Goal: Task Accomplishment & Management: Complete application form

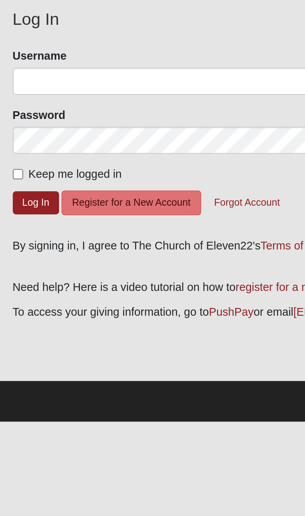
click at [14, 142] on input "Keep me logged in" at bounding box center [16, 144] width 5 height 5
checkbox input "true"
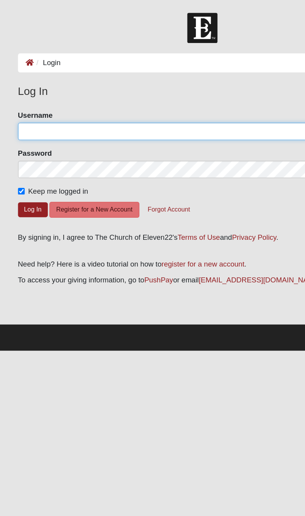
click at [22, 104] on input "Username" at bounding box center [153, 99] width 278 height 13
type input "[PERSON_NAME].PJ"
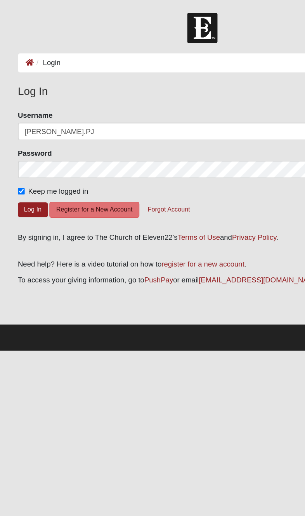
click at [24, 158] on button "Log In" at bounding box center [25, 158] width 22 height 11
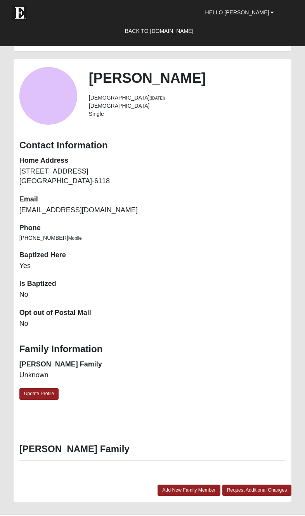
scroll to position [599, 0]
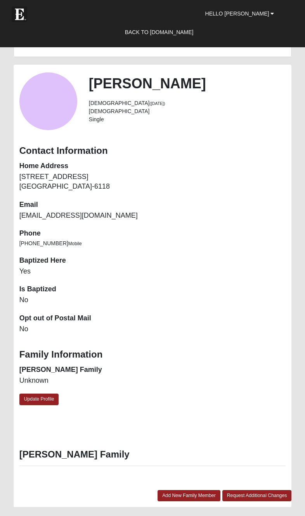
click at [43, 400] on link "Update Profile" at bounding box center [39, 399] width 40 height 11
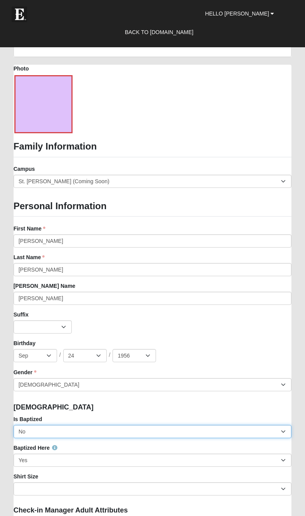
click at [279, 435] on select "No Yes" at bounding box center [153, 431] width 278 height 13
select select "True"
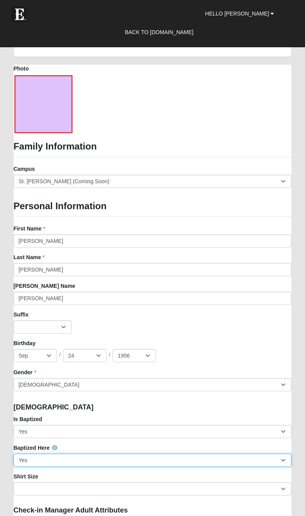
click at [284, 463] on select "No Yes" at bounding box center [153, 460] width 278 height 13
select select "False"
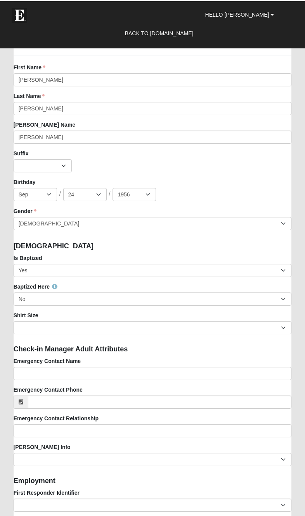
scroll to position [774, 0]
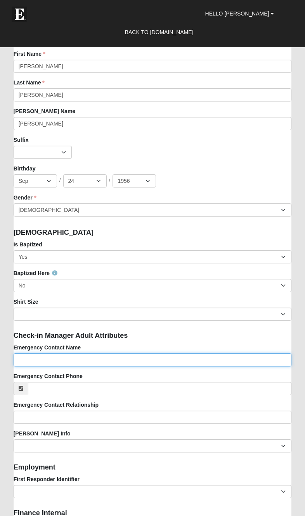
click at [228, 365] on input "Emergency Contact Name" at bounding box center [153, 359] width 278 height 13
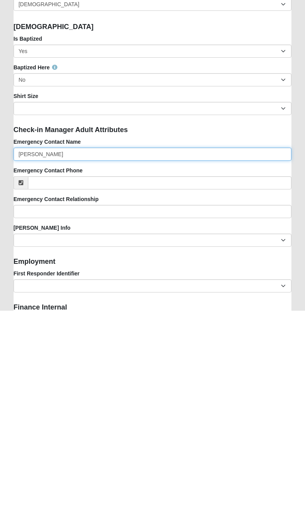
type input "[PERSON_NAME]"
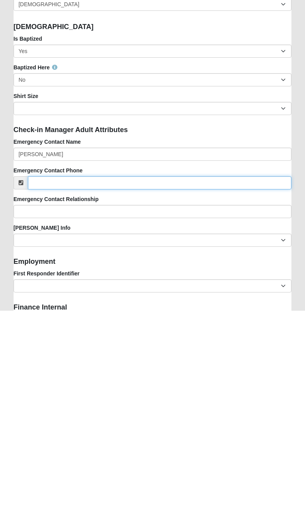
click at [53, 382] on input "Emergency Contact Phone" at bounding box center [159, 388] width 263 height 13
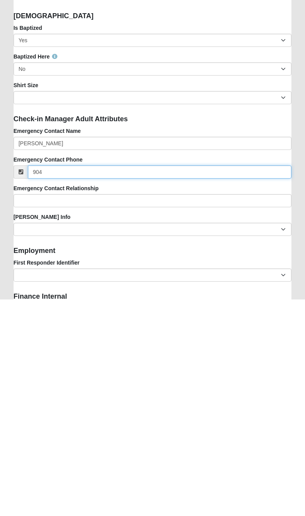
scroll to position [991, 0]
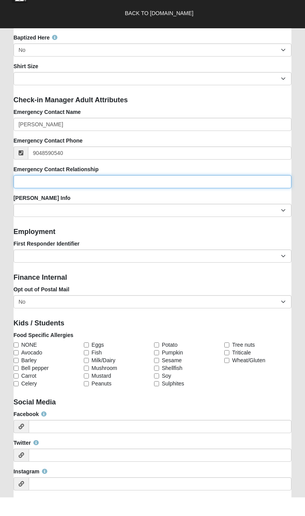
click at [35, 194] on input "Emergency Contact Relationship" at bounding box center [153, 200] width 278 height 13
type input "[PHONE_NUMBER]"
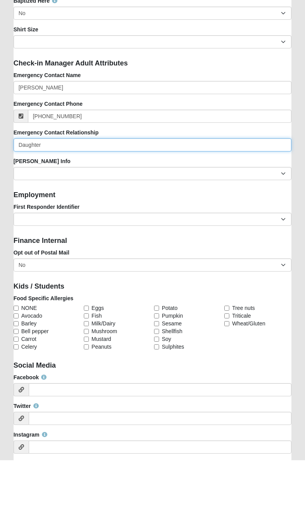
type input "Daughter"
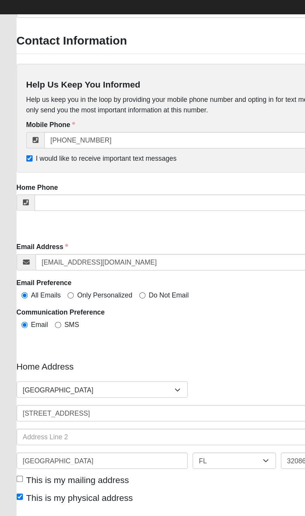
scroll to position [1510, 0]
click at [23, 450] on link "Save" at bounding box center [24, 455] width 20 height 11
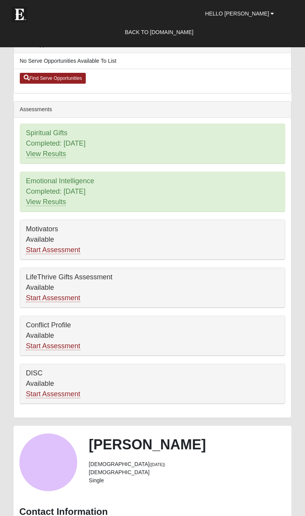
scroll to position [238, 0]
click at [69, 238] on div "Motivators Available Start Assessment" at bounding box center [152, 240] width 265 height 40
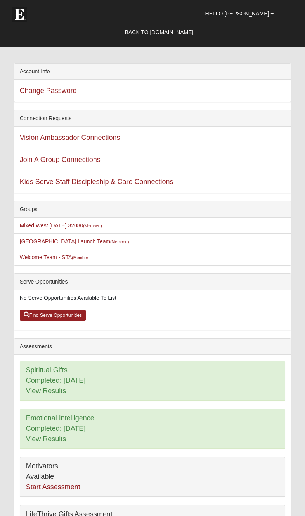
scroll to position [0, 0]
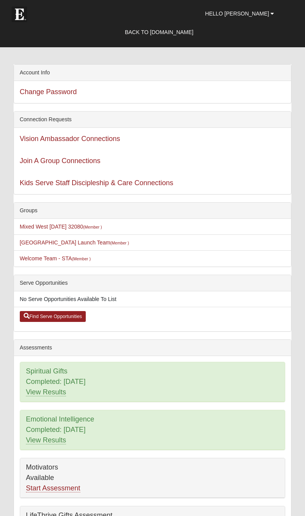
click at [275, 17] on link "Hello Patty" at bounding box center [239, 13] width 81 height 19
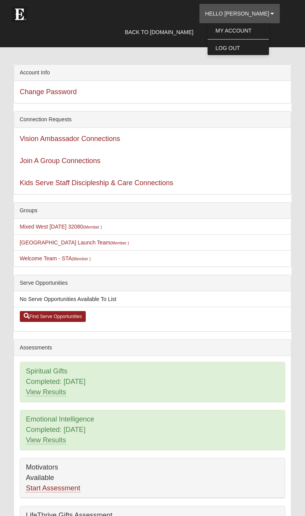
click at [269, 28] on link "My Account" at bounding box center [237, 31] width 61 height 10
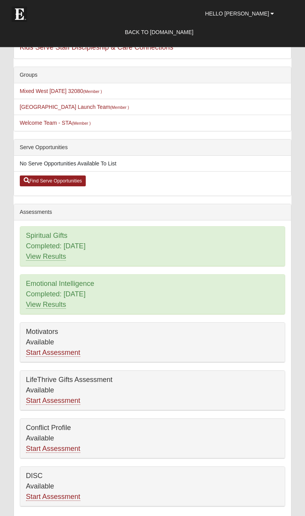
scroll to position [152, 0]
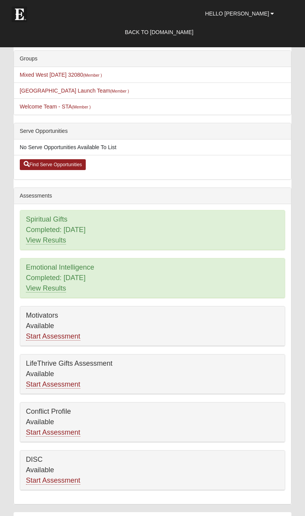
click at [72, 334] on link "Start Assessment" at bounding box center [53, 336] width 54 height 8
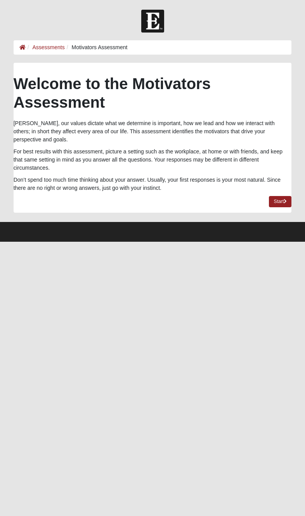
click at [284, 196] on link "Start" at bounding box center [280, 201] width 22 height 11
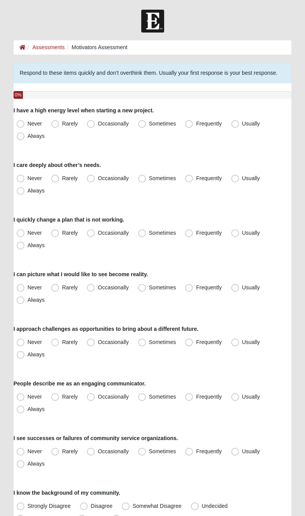
click at [193, 123] on label "Frequently" at bounding box center [204, 124] width 44 height 12
click at [193, 123] on input "Frequently" at bounding box center [190, 123] width 5 height 5
radio input "true"
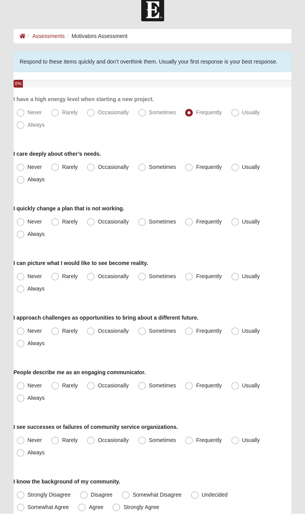
click at [239, 169] on label "Usually" at bounding box center [246, 170] width 36 height 12
click at [239, 169] on input "Usually" at bounding box center [236, 169] width 5 height 5
radio input "true"
click at [193, 218] on label "Frequently" at bounding box center [204, 224] width 44 height 12
click at [193, 222] on input "Frequently" at bounding box center [190, 224] width 5 height 5
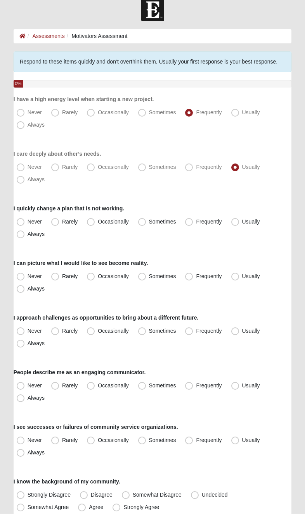
radio input "true"
click at [97, 274] on label "Occasionally" at bounding box center [108, 279] width 49 height 12
click at [95, 276] on input "Occasionally" at bounding box center [92, 278] width 5 height 5
radio input "true"
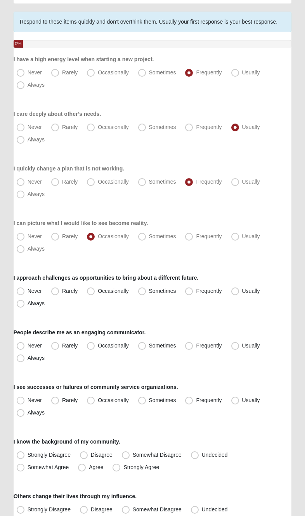
scroll to position [58, 0]
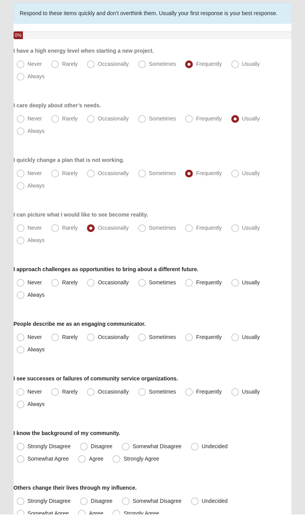
click at [197, 278] on label "Frequently" at bounding box center [204, 284] width 44 height 12
click at [193, 282] on input "Frequently" at bounding box center [190, 284] width 5 height 5
radio input "true"
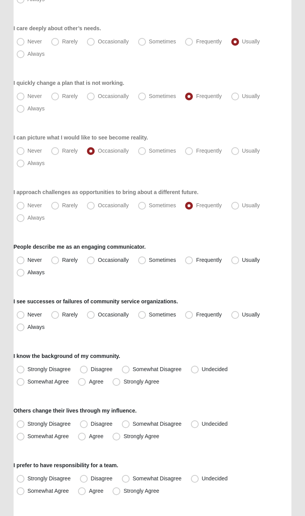
scroll to position [148, 0]
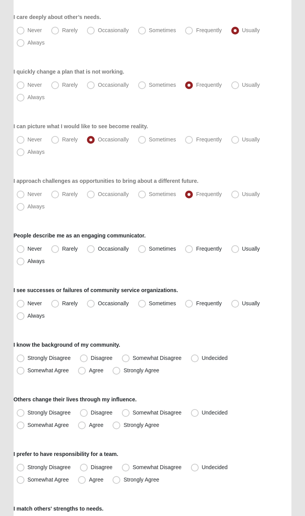
click at [36, 256] on label "Always" at bounding box center [32, 261] width 36 height 12
click at [25, 259] on input "Always" at bounding box center [22, 261] width 5 height 5
radio input "true"
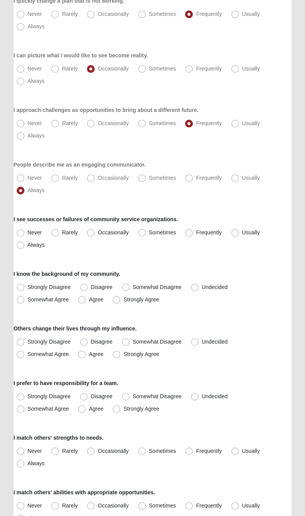
scroll to position [220, 0]
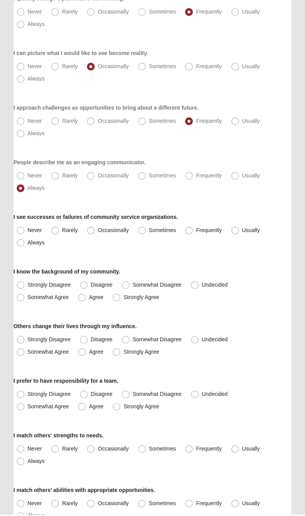
click at [153, 226] on label "Sometimes" at bounding box center [158, 232] width 46 height 12
click at [146, 229] on input "Sometimes" at bounding box center [143, 231] width 5 height 5
radio input "true"
click at [205, 283] on span "Undecided" at bounding box center [214, 286] width 26 height 6
click at [199, 284] on input "Undecided" at bounding box center [196, 286] width 5 height 5
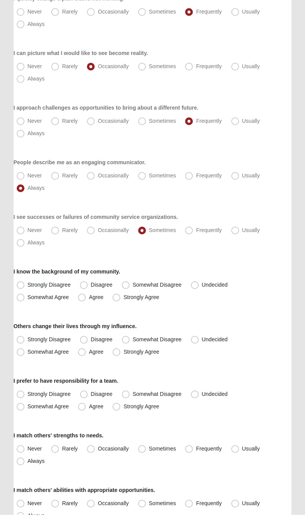
radio input "true"
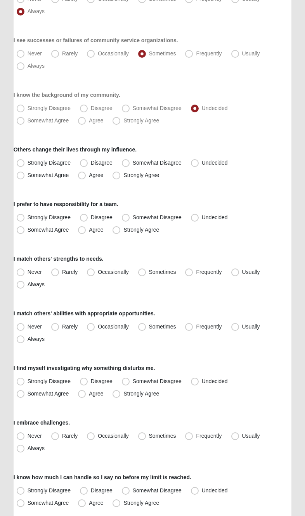
scroll to position [399, 0]
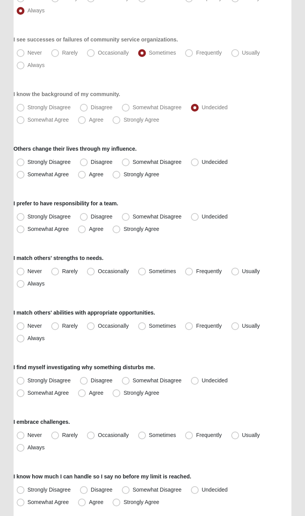
click at [31, 179] on label "Somewhat Agree" at bounding box center [44, 175] width 60 height 12
click at [25, 177] on input "Somewhat Agree" at bounding box center [22, 174] width 5 height 5
radio input "true"
click at [203, 212] on label "Undecided" at bounding box center [210, 217] width 45 height 12
click at [199, 214] on input "Undecided" at bounding box center [196, 216] width 5 height 5
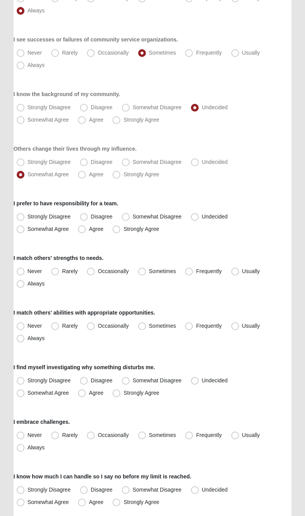
radio input "true"
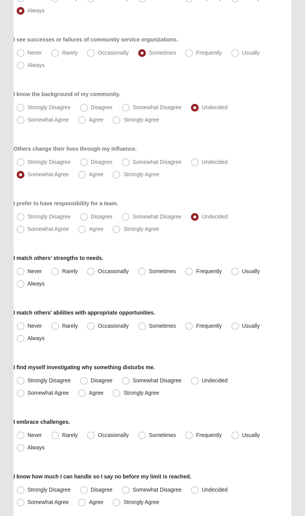
click at [152, 272] on span "Sometimes" at bounding box center [162, 271] width 27 height 6
click at [146, 272] on input "Sometimes" at bounding box center [143, 271] width 5 height 5
radio input "true"
click at [155, 322] on label "Sometimes" at bounding box center [158, 326] width 46 height 12
click at [146, 324] on input "Sometimes" at bounding box center [143, 326] width 5 height 5
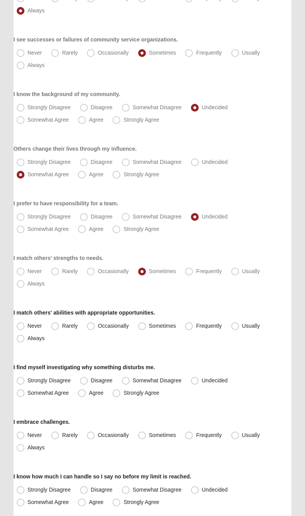
radio input "true"
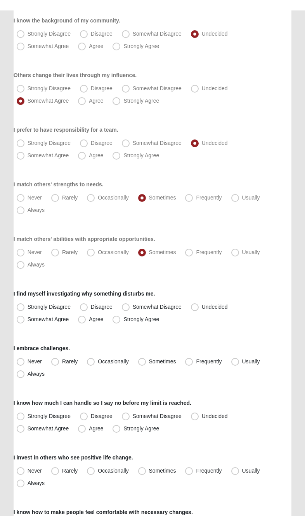
scroll to position [484, 0]
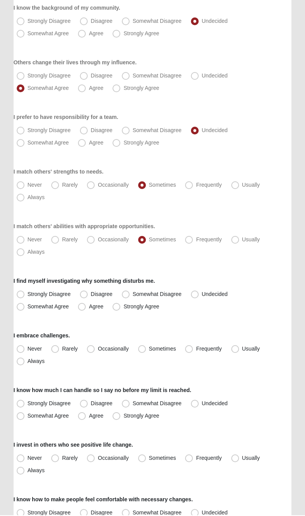
click at [93, 292] on span "Disagree" at bounding box center [102, 295] width 22 height 6
click at [88, 293] on input "Disagree" at bounding box center [85, 295] width 5 height 5
radio input "true"
click at [93, 304] on span "Agree" at bounding box center [96, 307] width 14 height 6
click at [86, 305] on input "Agree" at bounding box center [83, 307] width 5 height 5
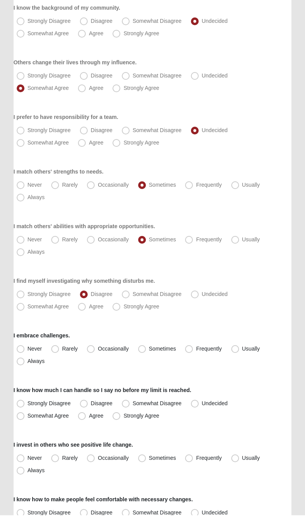
radio input "true"
click at [103, 344] on label "Occasionally" at bounding box center [108, 350] width 49 height 12
click at [95, 347] on input "Occasionally" at bounding box center [92, 349] width 5 height 5
radio input "true"
click at [90, 415] on span "Agree" at bounding box center [96, 416] width 14 height 6
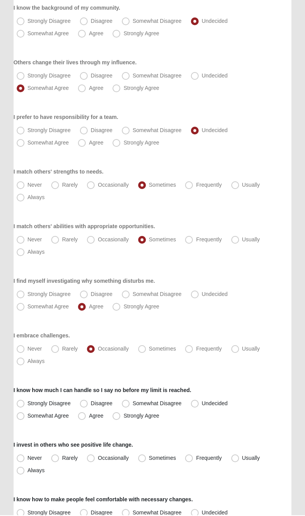
click at [86, 415] on input "Agree" at bounding box center [83, 416] width 5 height 5
radio input "true"
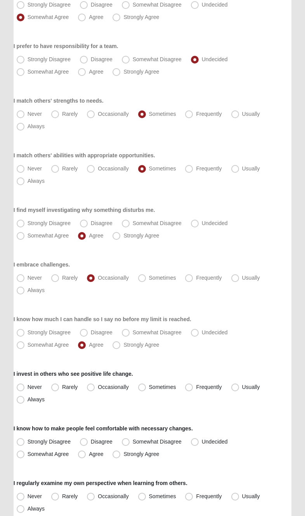
scroll to position [562, 0]
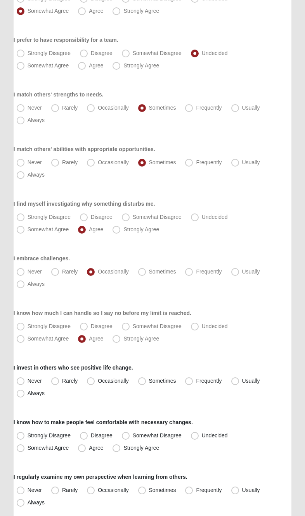
click at [198, 375] on label "Frequently" at bounding box center [204, 381] width 44 height 12
click at [193, 379] on input "Frequently" at bounding box center [190, 381] width 5 height 5
radio input "true"
click at [25, 439] on label "Strongly Disagree" at bounding box center [45, 436] width 62 height 12
click at [25, 438] on input "Strongly Disagree" at bounding box center [22, 435] width 5 height 5
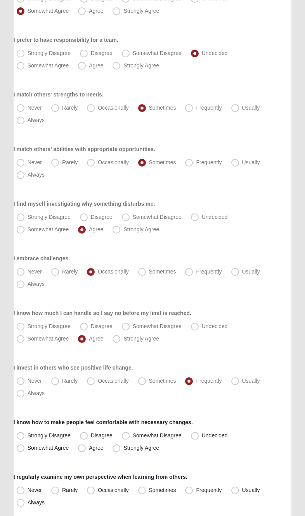
radio input "true"
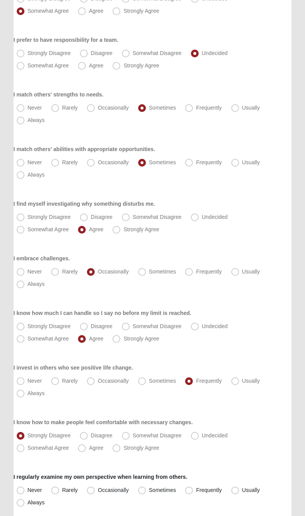
click at [29, 439] on label "Strongly Disagree" at bounding box center [45, 436] width 62 height 12
click at [25, 438] on input "Strongly Disagree" at bounding box center [22, 435] width 5 height 5
click at [32, 445] on span "Somewhat Agree" at bounding box center [48, 448] width 41 height 6
click at [25, 446] on input "Somewhat Agree" at bounding box center [22, 448] width 5 height 5
radio input "true"
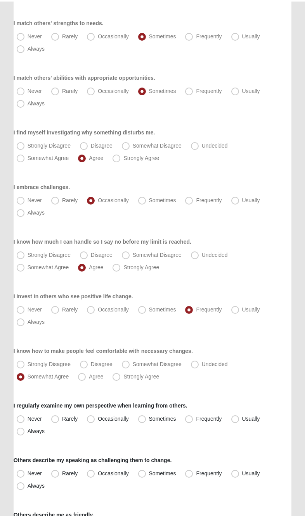
scroll to position [645, 0]
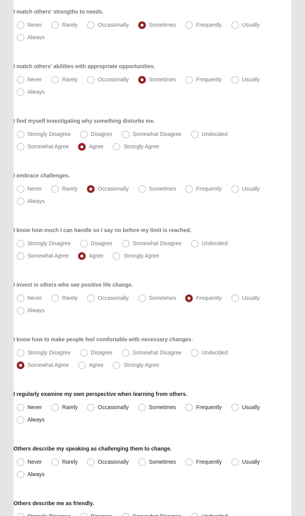
click at [240, 393] on div "I regularly examine my own perspective when learning from others. Never Rarely …" at bounding box center [153, 408] width 278 height 36
click at [235, 403] on label "Usually" at bounding box center [246, 407] width 36 height 12
click at [235, 405] on input "Usually" at bounding box center [236, 407] width 5 height 5
radio input "true"
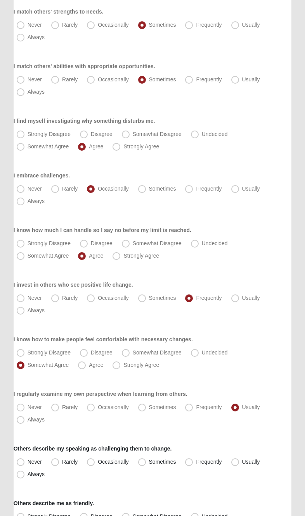
click at [193, 451] on div "Others describe my speaking as challenging them to change. Never Rarely Occasio…" at bounding box center [153, 463] width 278 height 36
click at [200, 459] on span "Frequently" at bounding box center [209, 462] width 26 height 6
click at [193, 460] on input "Frequently" at bounding box center [190, 462] width 5 height 5
radio input "true"
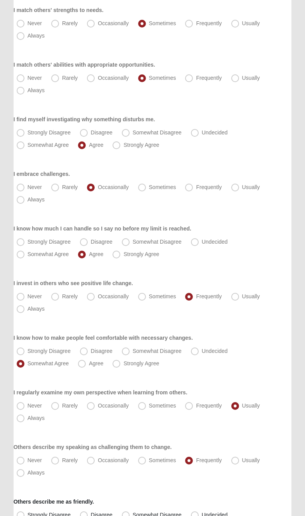
scroll to position [715, 0]
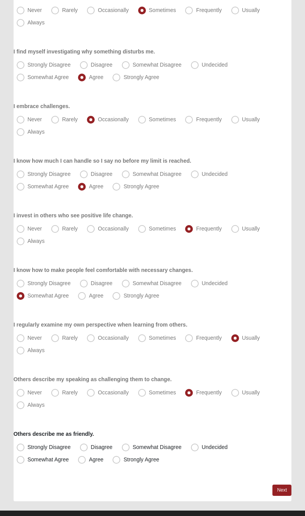
click at [133, 450] on span "Somewhat Disagree" at bounding box center [157, 447] width 49 height 6
click at [126, 450] on input "Somewhat Disagree" at bounding box center [127, 447] width 5 height 5
radio input "true"
click at [121, 451] on label "Somewhat Disagree" at bounding box center [152, 447] width 67 height 12
click at [125, 450] on input "Somewhat Disagree" at bounding box center [127, 447] width 5 height 5
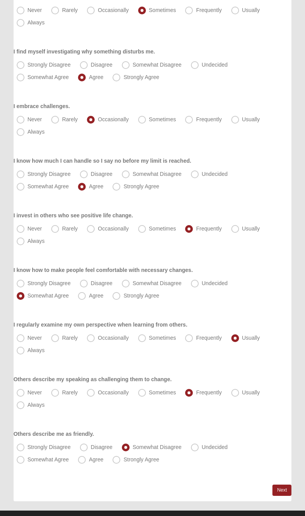
click at [123, 461] on span "Strongly Agree" at bounding box center [141, 459] width 36 height 6
click at [119, 461] on input "Strongly Agree" at bounding box center [117, 459] width 5 height 5
radio input "true"
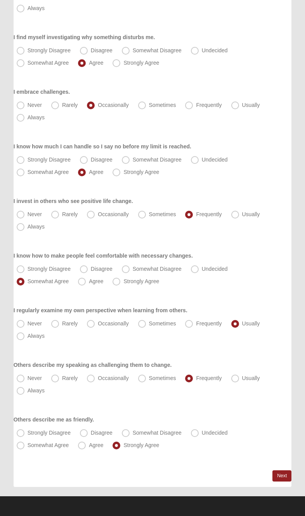
click at [286, 473] on link "Next" at bounding box center [281, 475] width 19 height 11
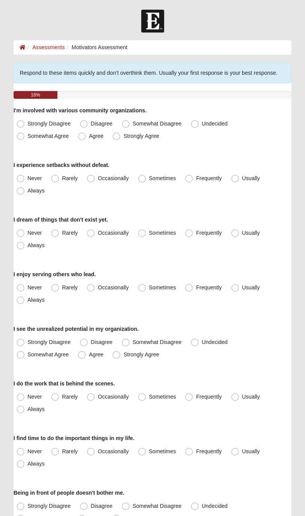
click at [29, 140] on label "Somewhat Agree" at bounding box center [44, 136] width 60 height 12
click at [25, 139] on input "Somewhat Agree" at bounding box center [22, 136] width 5 height 5
radio input "true"
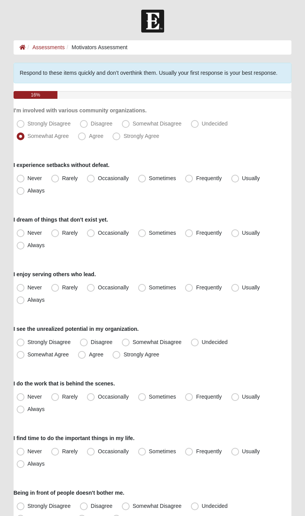
click at [151, 176] on span "Sometimes" at bounding box center [162, 178] width 27 height 6
click at [146, 176] on input "Sometimes" at bounding box center [143, 178] width 5 height 5
radio input "true"
click at [150, 230] on span "Sometimes" at bounding box center [162, 233] width 27 height 6
click at [146, 231] on input "Sometimes" at bounding box center [143, 233] width 5 height 5
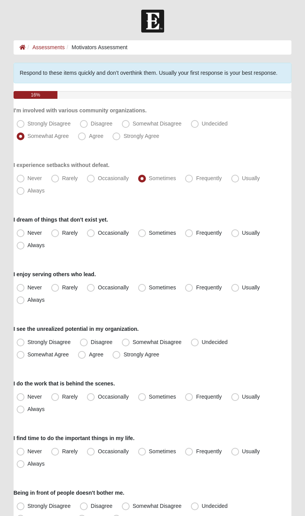
radio input "true"
click at [202, 282] on label "Frequently" at bounding box center [204, 288] width 44 height 12
click at [193, 285] on input "Frequently" at bounding box center [190, 287] width 5 height 5
radio input "true"
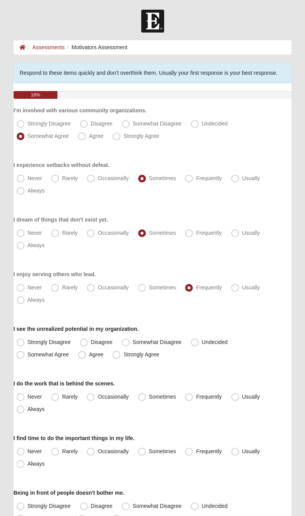
click at [253, 284] on span "Usually" at bounding box center [251, 287] width 18 height 6
click at [239, 285] on input "Usually" at bounding box center [236, 287] width 5 height 5
radio input "true"
click at [199, 283] on label "Frequently" at bounding box center [204, 288] width 44 height 12
click at [193, 285] on input "Frequently" at bounding box center [190, 287] width 5 height 5
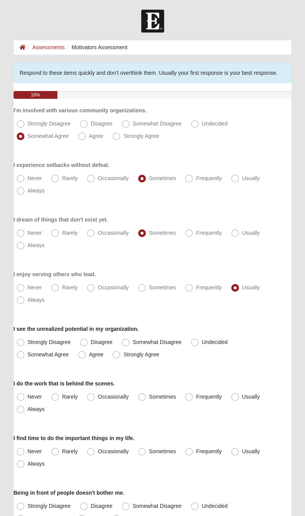
radio input "true"
click at [207, 337] on label "Undecided" at bounding box center [210, 342] width 45 height 12
click at [199, 340] on input "Undecided" at bounding box center [196, 342] width 5 height 5
radio input "true"
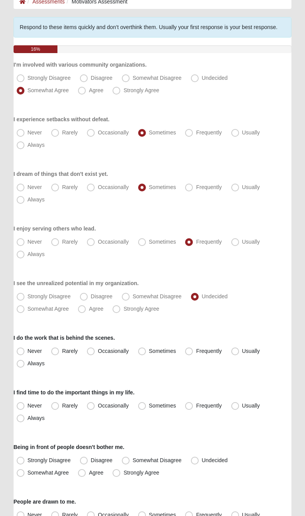
scroll to position [75, 0]
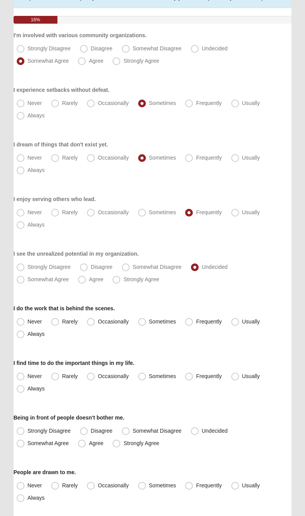
click at [149, 319] on span "Sometimes" at bounding box center [162, 322] width 27 height 6
click at [146, 319] on input "Sometimes" at bounding box center [143, 321] width 5 height 5
radio input "true"
click at [200, 371] on label "Frequently" at bounding box center [204, 376] width 44 height 12
click at [193, 374] on input "Frequently" at bounding box center [190, 376] width 5 height 5
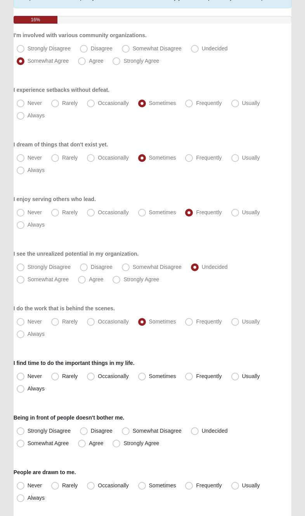
radio input "true"
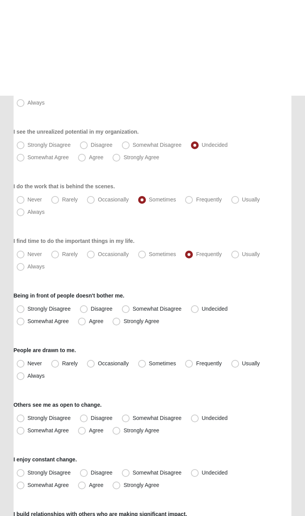
scroll to position [294, 0]
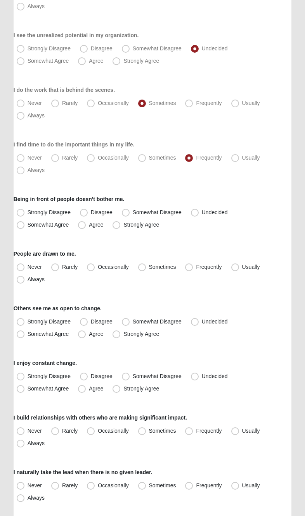
click at [86, 219] on label "Agree" at bounding box center [91, 225] width 33 height 12
click at [86, 222] on input "Agree" at bounding box center [83, 224] width 5 height 5
radio input "true"
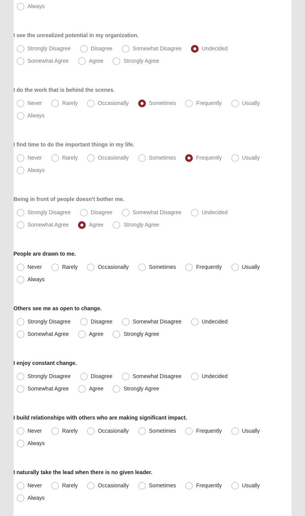
click at [196, 262] on label "Frequently" at bounding box center [204, 267] width 44 height 12
click at [193, 265] on input "Frequently" at bounding box center [190, 267] width 5 height 5
radio input "true"
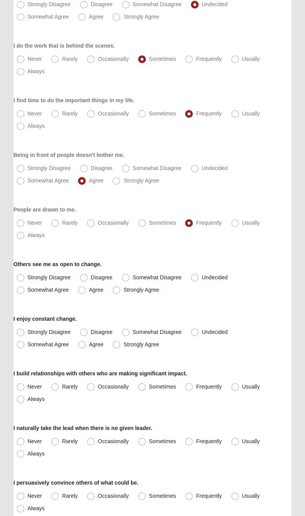
scroll to position [342, 0]
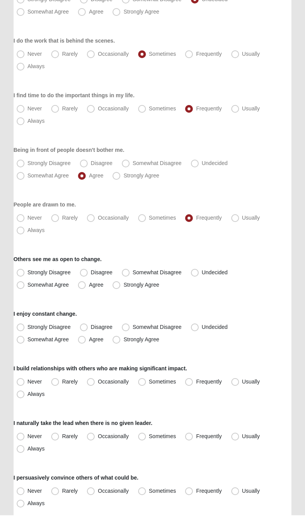
click at [34, 281] on label "Somewhat Agree" at bounding box center [44, 286] width 60 height 12
click at [25, 283] on input "Somewhat Agree" at bounding box center [22, 285] width 5 height 5
radio input "true"
click at [29, 325] on span "Strongly Disagree" at bounding box center [49, 328] width 43 height 6
click at [25, 325] on input "Strongly Disagree" at bounding box center [22, 327] width 5 height 5
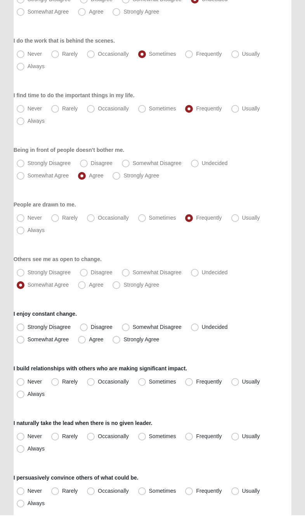
radio input "true"
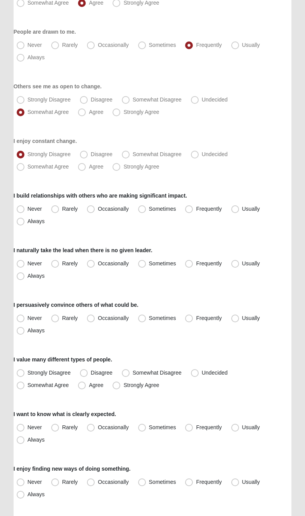
scroll to position [517, 0]
click at [198, 203] on label "Frequently" at bounding box center [204, 208] width 44 height 12
click at [193, 206] on input "Frequently" at bounding box center [190, 208] width 5 height 5
radio input "true"
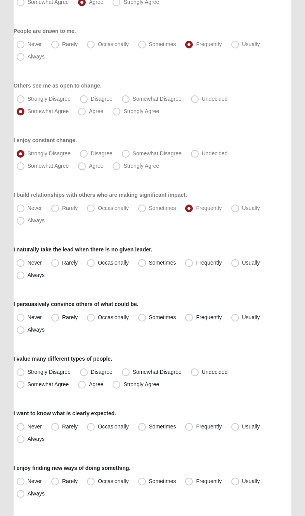
click at [97, 262] on label "Occasionally" at bounding box center [108, 263] width 49 height 12
click at [95, 262] on input "Occasionally" at bounding box center [92, 262] width 5 height 5
radio input "true"
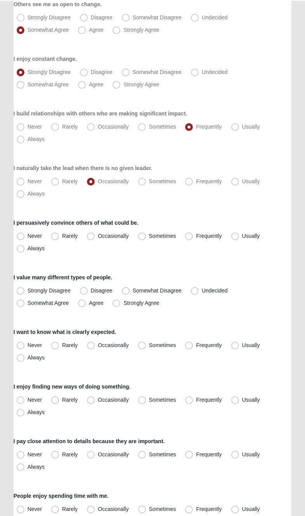
scroll to position [604, 0]
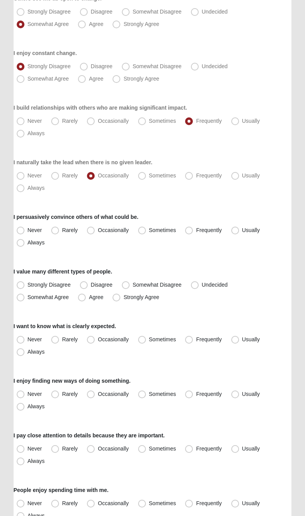
click at [96, 220] on label "I persuasively convince others of what could be." at bounding box center [76, 217] width 125 height 8
click at [101, 227] on span "Occasionally" at bounding box center [113, 230] width 31 height 6
click at [95, 228] on input "Occasionally" at bounding box center [92, 230] width 5 height 5
radio input "true"
click at [29, 293] on label "Somewhat Agree" at bounding box center [44, 297] width 60 height 12
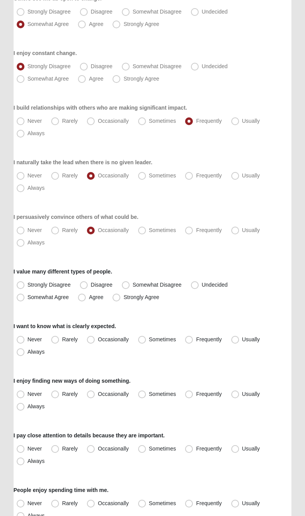
click at [25, 295] on input "Somewhat Agree" at bounding box center [22, 297] width 5 height 5
radio input "true"
click at [243, 334] on label "Usually" at bounding box center [246, 340] width 36 height 12
click at [239, 337] on input "Usually" at bounding box center [236, 339] width 5 height 5
radio input "true"
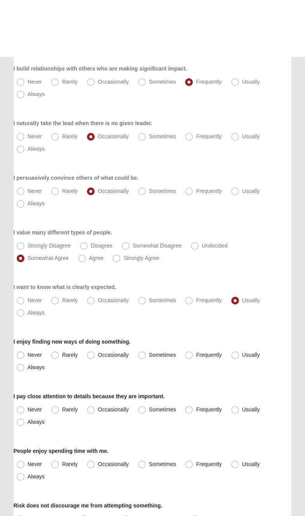
scroll to position [706, 0]
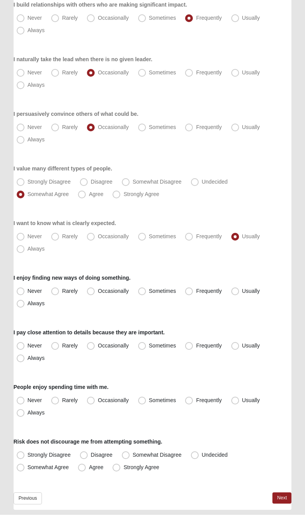
click at [193, 287] on label "Frequently" at bounding box center [204, 292] width 44 height 12
click at [193, 290] on input "Frequently" at bounding box center [190, 292] width 5 height 5
radio input "true"
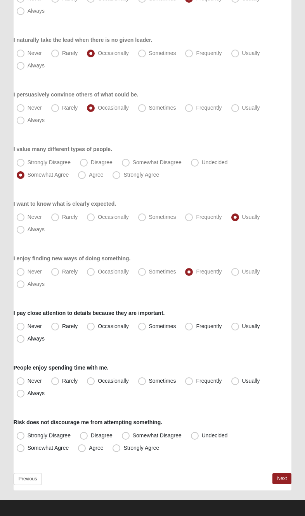
scroll to position [730, 0]
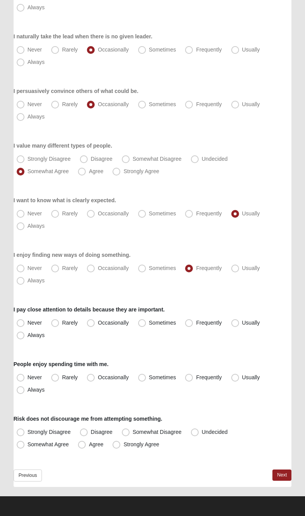
click at [243, 317] on label "Usually" at bounding box center [246, 323] width 36 height 12
click at [239, 320] on input "Usually" at bounding box center [236, 322] width 5 height 5
radio input "true"
click at [243, 374] on label "Usually" at bounding box center [246, 378] width 36 height 12
click at [239, 375] on input "Usually" at bounding box center [236, 377] width 5 height 5
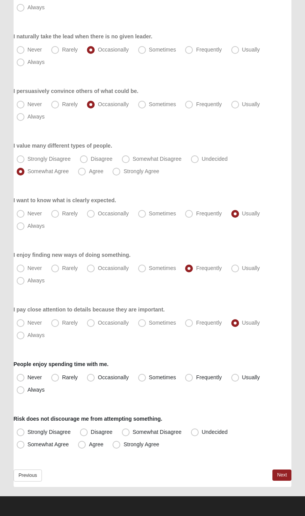
radio input "true"
click at [90, 427] on label "Disagree" at bounding box center [97, 432] width 40 height 12
click at [88, 430] on input "Disagree" at bounding box center [85, 432] width 5 height 5
radio input "true"
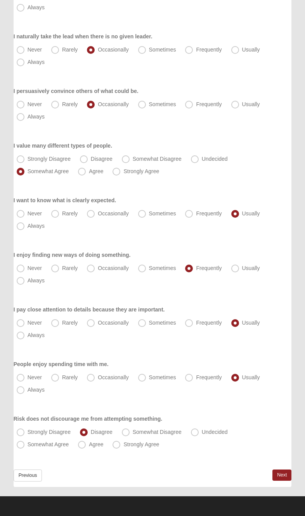
click at [280, 470] on link "Next" at bounding box center [281, 475] width 19 height 11
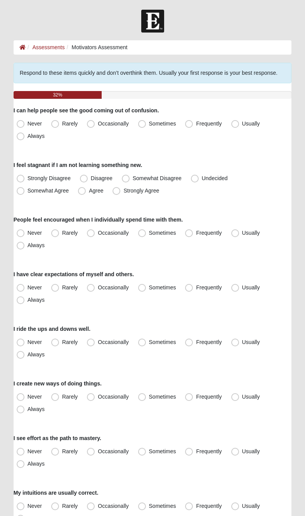
click at [195, 121] on label "Frequently" at bounding box center [204, 124] width 44 height 12
click at [193, 121] on input "Frequently" at bounding box center [190, 123] width 5 height 5
radio input "true"
click at [201, 176] on span "Undecided" at bounding box center [214, 178] width 26 height 6
click at [196, 176] on input "Undecided" at bounding box center [196, 178] width 5 height 5
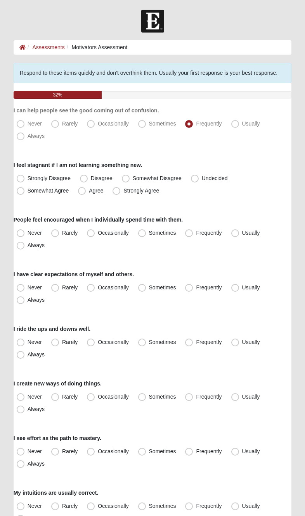
radio input "true"
click at [28, 186] on label "Somewhat Agree" at bounding box center [44, 191] width 60 height 12
click at [25, 188] on input "Somewhat Agree" at bounding box center [22, 190] width 5 height 5
radio input "true"
click at [244, 232] on span "Usually" at bounding box center [251, 233] width 18 height 6
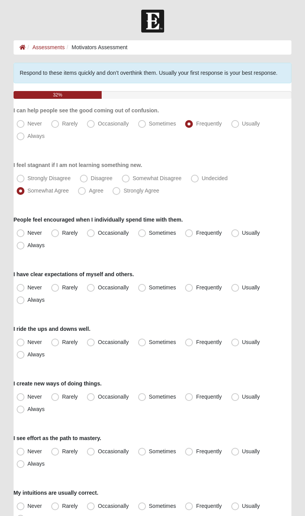
click at [239, 232] on input "Usually" at bounding box center [236, 233] width 5 height 5
radio input "true"
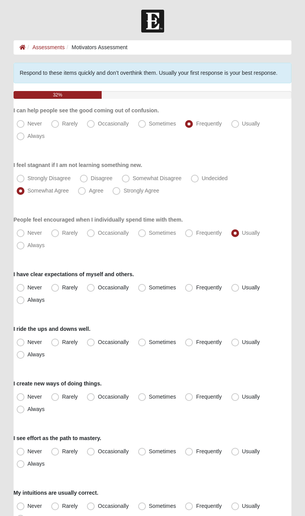
click at [242, 284] on span "Usually" at bounding box center [251, 287] width 18 height 6
click at [239, 285] on input "Usually" at bounding box center [236, 287] width 5 height 5
radio input "true"
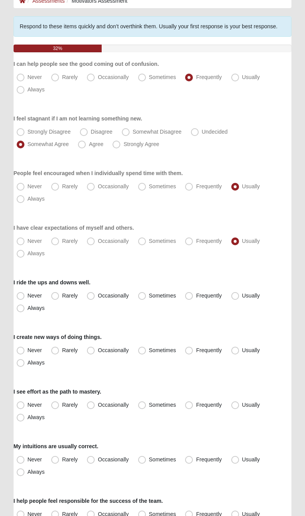
scroll to position [47, 0]
click at [153, 290] on label "Sometimes" at bounding box center [158, 295] width 46 height 12
click at [146, 293] on input "Sometimes" at bounding box center [143, 295] width 5 height 5
radio input "true"
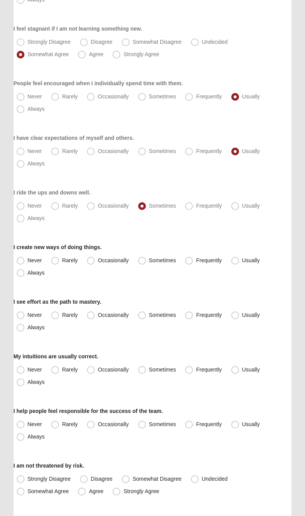
scroll to position [139, 0]
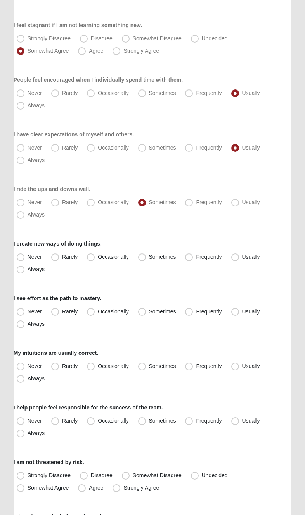
click at [156, 255] on span "Sometimes" at bounding box center [162, 258] width 27 height 6
click at [146, 255] on input "Sometimes" at bounding box center [143, 257] width 5 height 5
radio input "true"
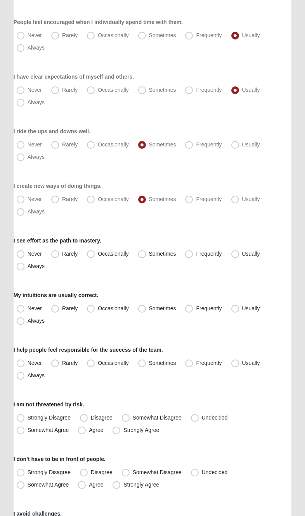
scroll to position [198, 0]
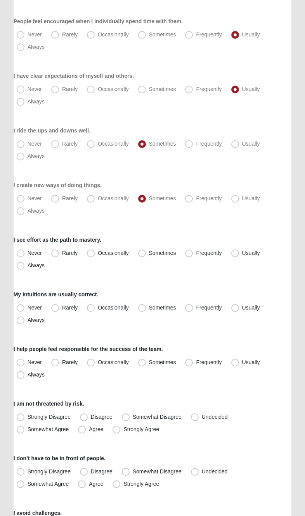
click at [198, 250] on span "Frequently" at bounding box center [209, 253] width 26 height 6
click at [193, 251] on input "Frequently" at bounding box center [190, 253] width 5 height 5
radio input "true"
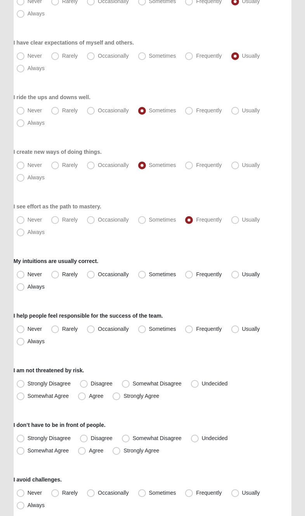
scroll to position [234, 0]
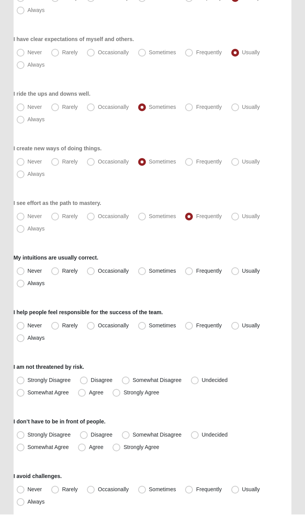
click at [152, 267] on label "Sometimes" at bounding box center [158, 273] width 46 height 12
click at [146, 270] on input "Sometimes" at bounding box center [143, 272] width 5 height 5
radio input "true"
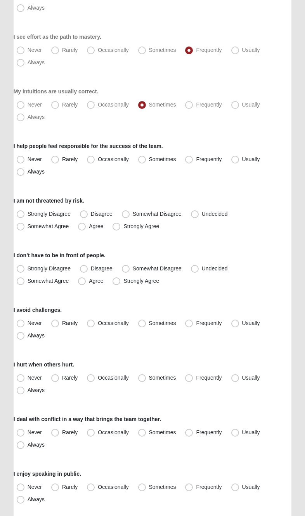
scroll to position [404, 0]
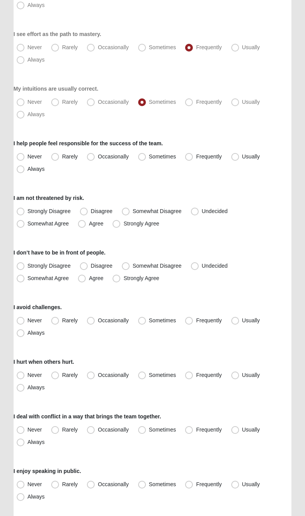
click at [196, 155] on span "Frequently" at bounding box center [209, 156] width 26 height 6
click at [192, 155] on input "Frequently" at bounding box center [190, 156] width 5 height 5
radio input "true"
click at [131, 206] on label "Somewhat Disagree" at bounding box center [152, 211] width 67 height 12
click at [130, 209] on input "Somewhat Disagree" at bounding box center [127, 211] width 5 height 5
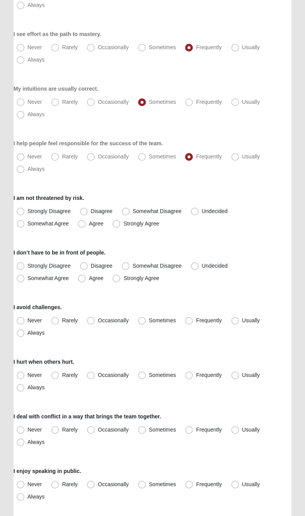
radio input "true"
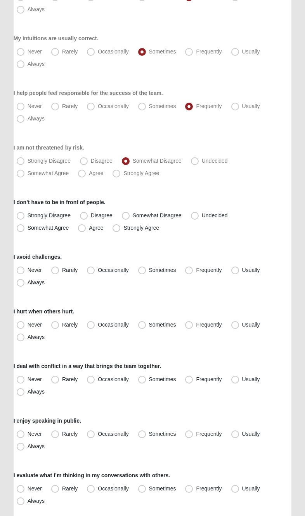
scroll to position [457, 0]
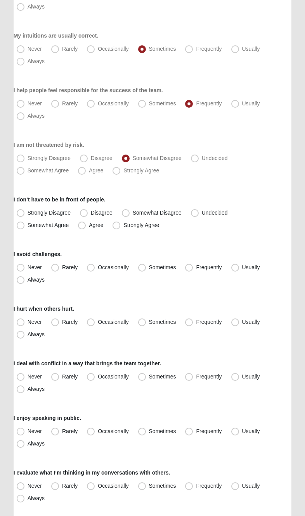
click at [90, 223] on span "Agree" at bounding box center [96, 225] width 14 height 6
click at [86, 223] on input "Agree" at bounding box center [83, 225] width 5 height 5
radio input "true"
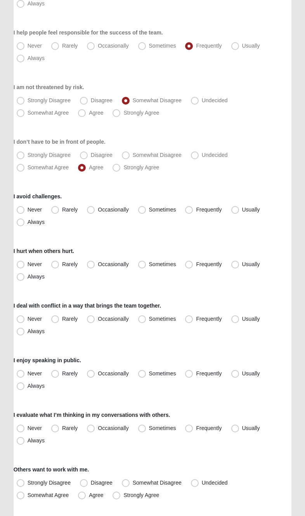
scroll to position [522, 0]
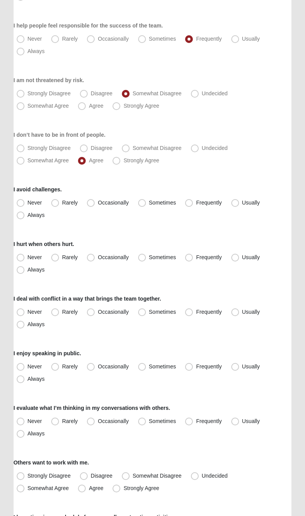
click at [151, 202] on span "Sometimes" at bounding box center [162, 203] width 27 height 6
click at [146, 202] on input "Sometimes" at bounding box center [143, 202] width 5 height 5
radio input "true"
click at [244, 254] on span "Usually" at bounding box center [251, 257] width 18 height 6
click at [239, 255] on input "Usually" at bounding box center [236, 257] width 5 height 5
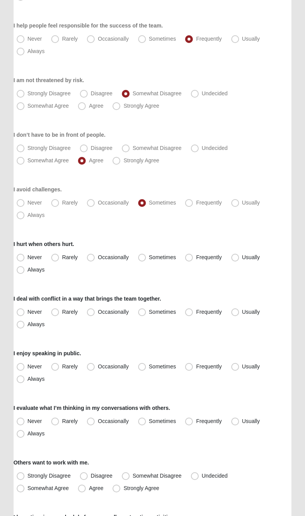
radio input "true"
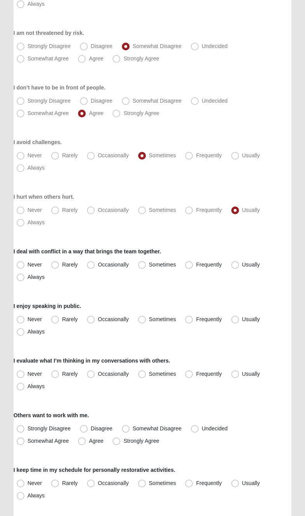
scroll to position [576, 0]
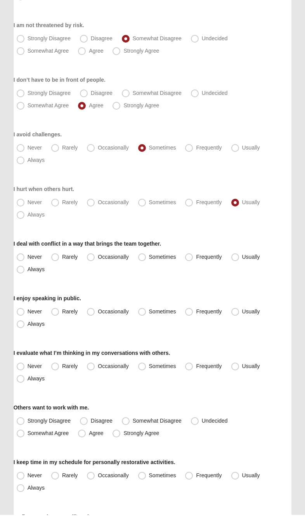
click at [201, 255] on span "Frequently" at bounding box center [209, 258] width 26 height 6
click at [193, 256] on input "Frequently" at bounding box center [190, 258] width 5 height 5
radio input "true"
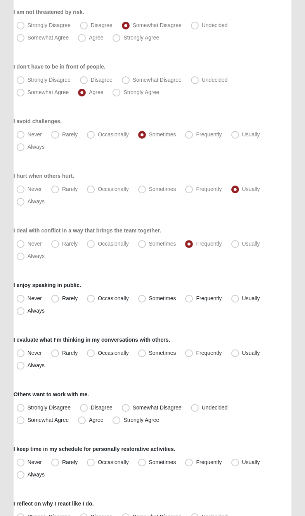
scroll to position [607, 0]
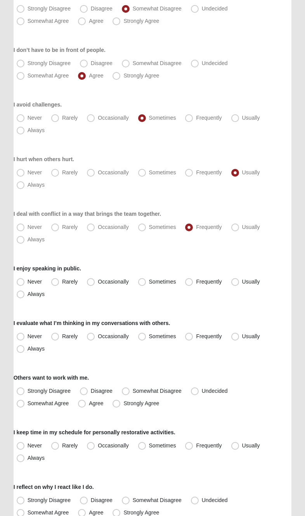
click at [147, 280] on label "Sometimes" at bounding box center [158, 282] width 46 height 12
click at [146, 280] on input "Sometimes" at bounding box center [143, 281] width 5 height 5
radio input "true"
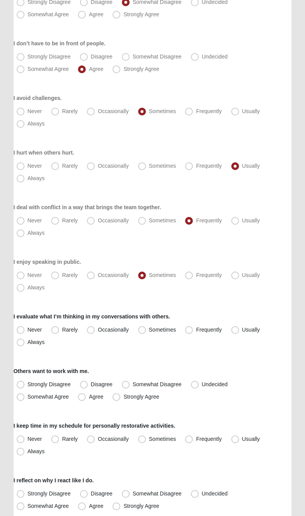
scroll to position [626, 0]
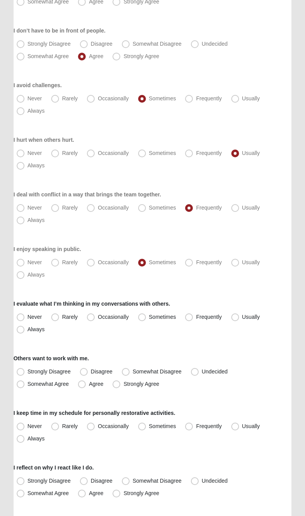
click at [150, 312] on label "Sometimes" at bounding box center [158, 317] width 46 height 12
click at [146, 315] on input "Sometimes" at bounding box center [143, 317] width 5 height 5
radio input "true"
click at [200, 361] on div "Others want to work with me. Strongly Disagree Disagree Somewhat Disagree Undec…" at bounding box center [153, 373] width 278 height 36
click at [200, 362] on div "Others want to work with me. Strongly Disagree Disagree Somewhat Disagree Undec…" at bounding box center [153, 373] width 278 height 36
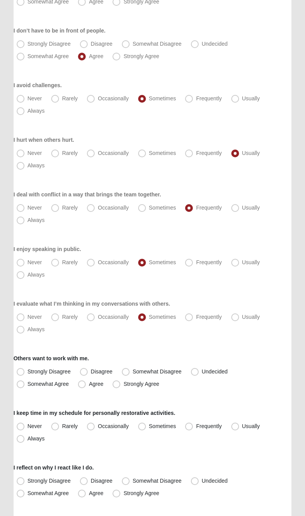
click at [201, 366] on label "Undecided" at bounding box center [210, 372] width 45 height 12
click at [199, 369] on input "Undecided" at bounding box center [196, 371] width 5 height 5
radio input "true"
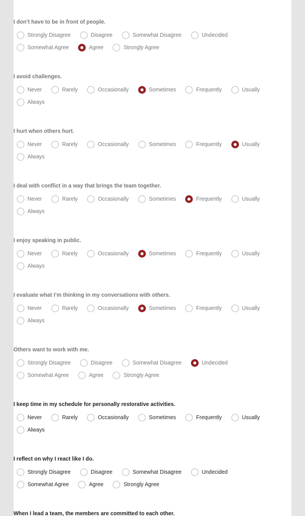
scroll to position [703, 0]
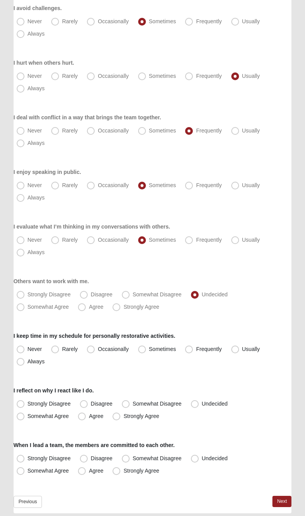
click at [197, 344] on label "Frequently" at bounding box center [204, 349] width 44 height 12
click at [193, 347] on input "Frequently" at bounding box center [190, 349] width 5 height 5
radio input "true"
click at [123, 413] on span "Strongly Agree" at bounding box center [141, 416] width 36 height 6
click at [117, 414] on input "Strongly Agree" at bounding box center [117, 416] width 5 height 5
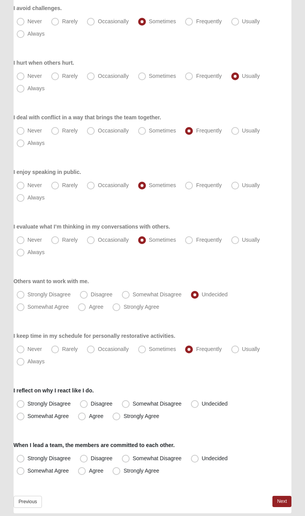
radio input "true"
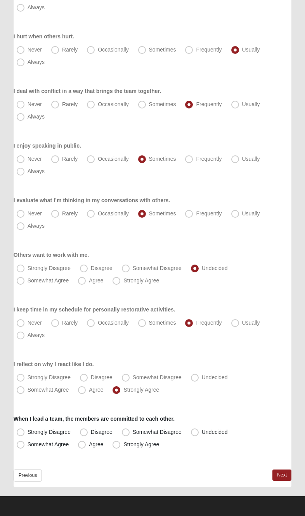
click at [210, 428] on label "Undecided" at bounding box center [210, 432] width 45 height 12
click at [199, 430] on input "Undecided" at bounding box center [196, 432] width 5 height 5
radio input "true"
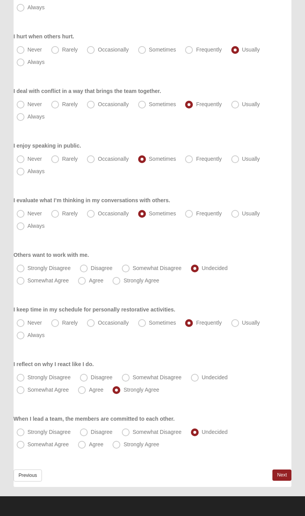
click at [290, 470] on link "Next" at bounding box center [281, 475] width 19 height 11
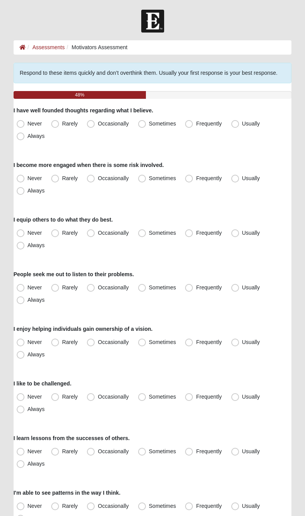
click at [246, 121] on span "Usually" at bounding box center [251, 124] width 18 height 6
click at [239, 121] on input "Usually" at bounding box center [236, 123] width 5 height 5
radio input "true"
click at [95, 181] on label "Occasionally" at bounding box center [108, 178] width 49 height 12
click at [95, 181] on input "Occasionally" at bounding box center [92, 178] width 5 height 5
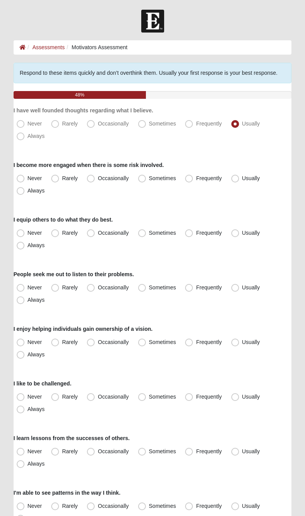
radio input "true"
click at [150, 223] on div "I equip others to do what they do best. Never Rarely Occasionally Sometimes Fre…" at bounding box center [153, 234] width 278 height 36
click at [151, 230] on span "Sometimes" at bounding box center [162, 233] width 27 height 6
click at [146, 231] on input "Sometimes" at bounding box center [143, 233] width 5 height 5
radio input "true"
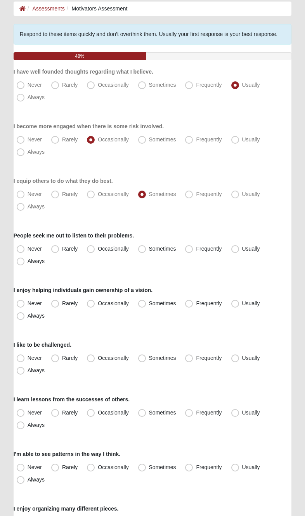
scroll to position [41, 0]
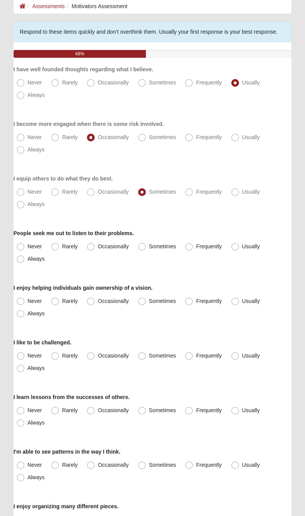
click at [196, 243] on span "Frequently" at bounding box center [209, 246] width 26 height 6
click at [192, 244] on input "Frequently" at bounding box center [190, 246] width 5 height 5
radio input "true"
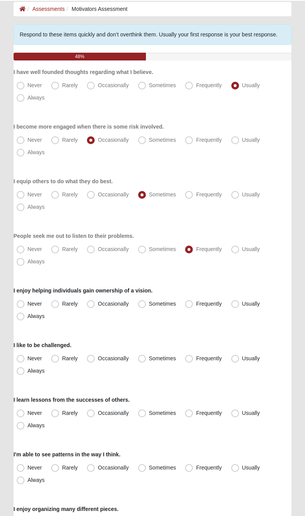
click at [198, 301] on span "Frequently" at bounding box center [209, 303] width 26 height 6
click at [193, 301] on input "Frequently" at bounding box center [190, 303] width 5 height 5
radio input "true"
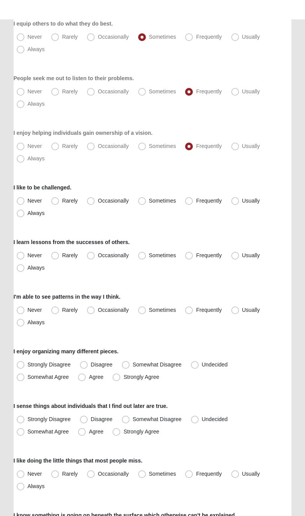
scroll to position [217, 0]
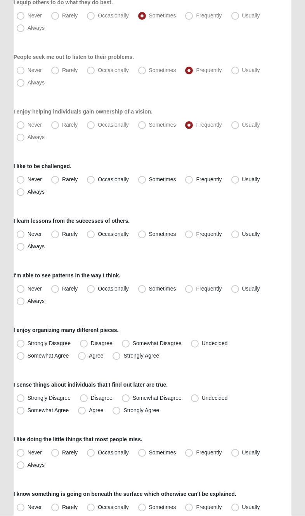
click at [152, 182] on span "Sometimes" at bounding box center [162, 180] width 27 height 6
click at [146, 182] on input "Sometimes" at bounding box center [143, 179] width 5 height 5
radio input "true"
click at [196, 231] on span "Frequently" at bounding box center [209, 234] width 26 height 6
click at [193, 232] on input "Frequently" at bounding box center [190, 234] width 5 height 5
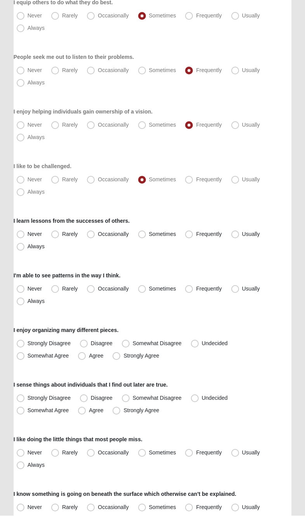
radio input "true"
click at [152, 288] on span "Sometimes" at bounding box center [162, 289] width 27 height 6
click at [146, 288] on input "Sometimes" at bounding box center [143, 289] width 5 height 5
radio input "true"
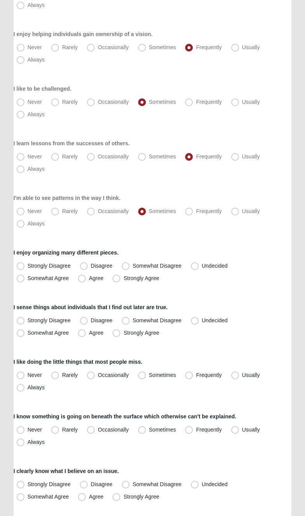
scroll to position [297, 0]
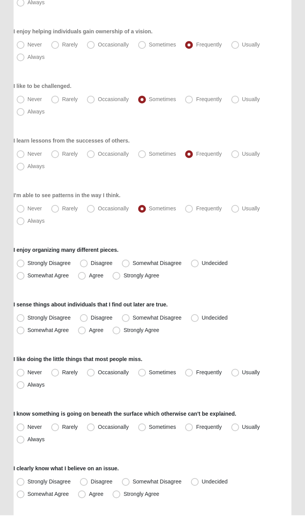
click at [202, 262] on span "Undecided" at bounding box center [214, 264] width 26 height 6
click at [199, 262] on input "Undecided" at bounding box center [196, 264] width 5 height 5
radio input "true"
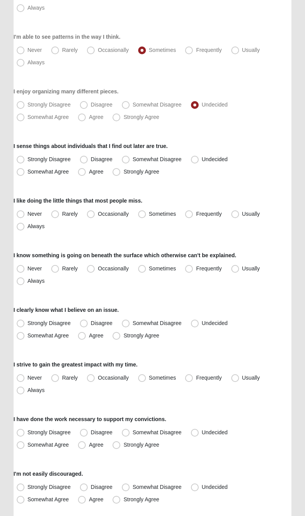
scroll to position [457, 0]
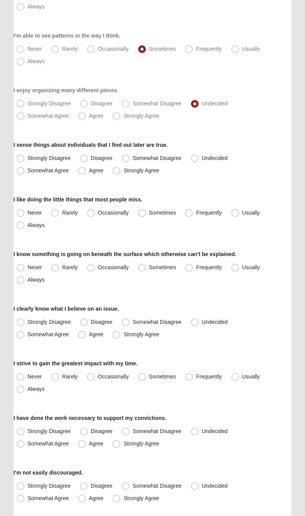
click at [135, 105] on span "Somewhat Disagree" at bounding box center [157, 103] width 49 height 6
click at [130, 105] on input "Somewhat Disagree" at bounding box center [127, 103] width 5 height 5
radio input "true"
click at [207, 154] on label "Undecided" at bounding box center [210, 158] width 45 height 12
click at [199, 156] on input "Undecided" at bounding box center [196, 158] width 5 height 5
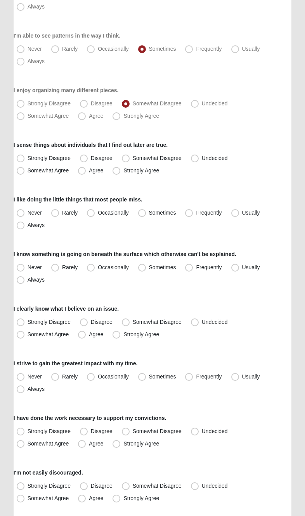
radio input "true"
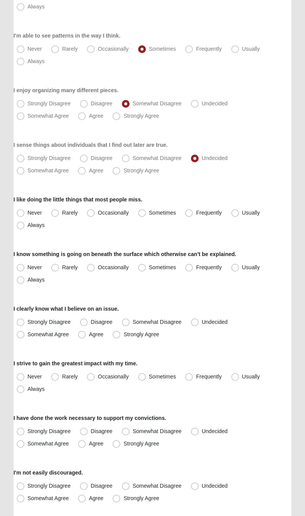
click at [200, 210] on span "Frequently" at bounding box center [209, 213] width 26 height 6
click at [193, 210] on input "Frequently" at bounding box center [190, 212] width 5 height 5
radio input "true"
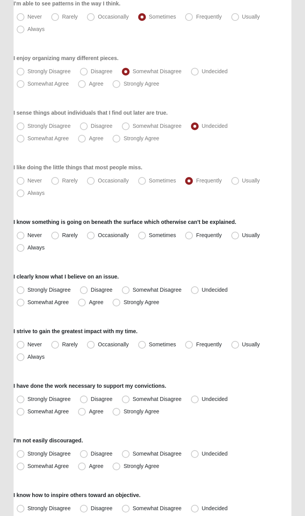
scroll to position [519, 0]
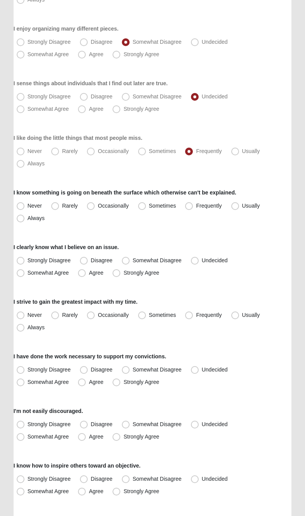
click at [201, 201] on label "Frequently" at bounding box center [204, 206] width 44 height 12
click at [193, 203] on input "Frequently" at bounding box center [190, 205] width 5 height 5
radio input "true"
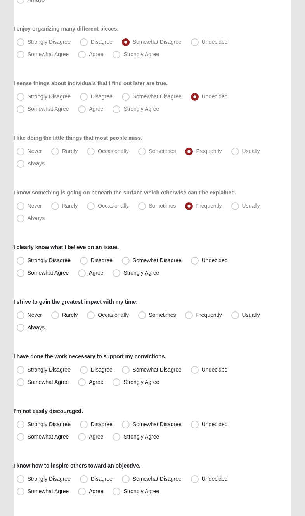
click at [127, 272] on span "Strongly Agree" at bounding box center [141, 273] width 36 height 6
click at [121, 272] on input "Strongly Agree" at bounding box center [117, 272] width 5 height 5
radio input "true"
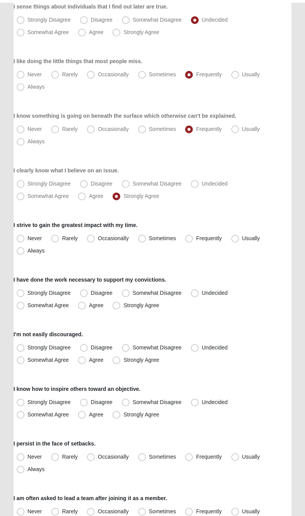
scroll to position [602, 0]
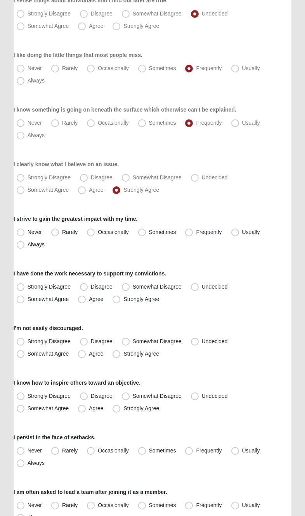
click at [151, 232] on span "Sometimes" at bounding box center [162, 232] width 27 height 6
click at [146, 232] on input "Sometimes" at bounding box center [143, 232] width 5 height 5
radio input "true"
click at [93, 294] on label "Agree" at bounding box center [91, 299] width 33 height 12
click at [86, 297] on input "Agree" at bounding box center [83, 299] width 5 height 5
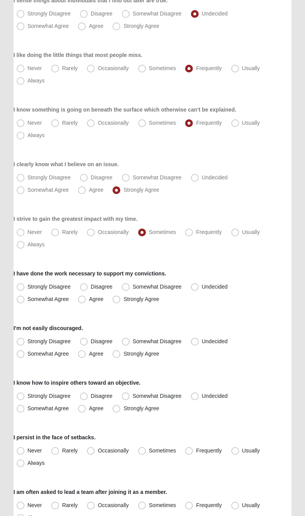
radio input "true"
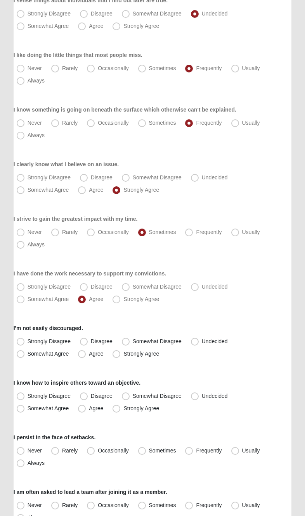
click at [125, 298] on span "Strongly Agree" at bounding box center [141, 299] width 36 height 6
click at [121, 298] on input "Strongly Agree" at bounding box center [117, 299] width 5 height 5
radio input "true"
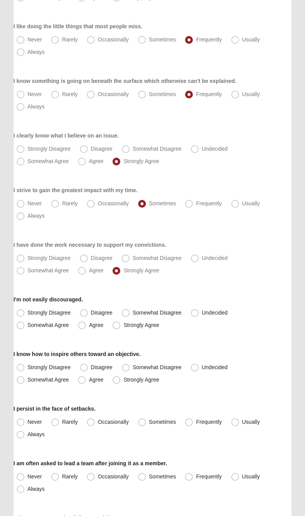
scroll to position [638, 0]
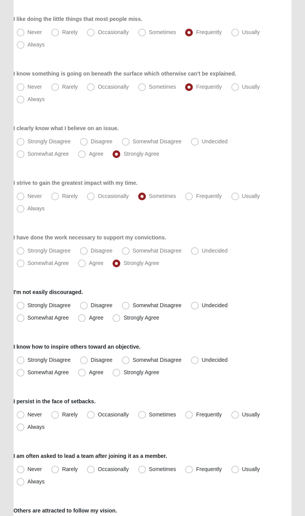
click at [90, 315] on span "Agree" at bounding box center [96, 318] width 14 height 6
click at [86, 315] on input "Agree" at bounding box center [83, 317] width 5 height 5
radio input "true"
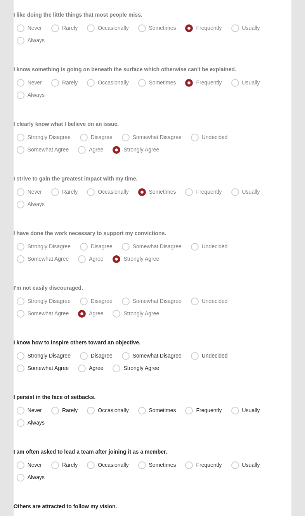
scroll to position [730, 0]
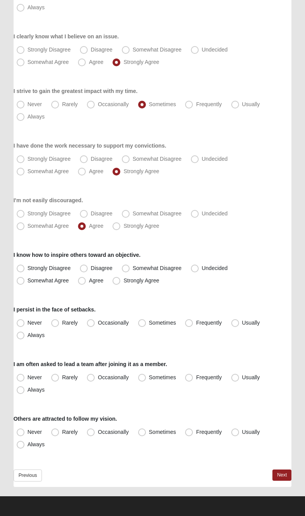
click at [28, 281] on span "Somewhat Agree" at bounding box center [48, 280] width 41 height 6
click at [24, 281] on input "Somewhat Agree" at bounding box center [22, 280] width 5 height 5
radio input "true"
click at [240, 317] on label "Usually" at bounding box center [246, 323] width 36 height 12
click at [239, 320] on input "Usually" at bounding box center [236, 322] width 5 height 5
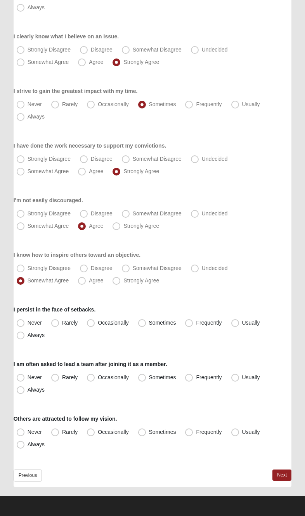
radio input "true"
click at [63, 374] on span "Rarely" at bounding box center [69, 377] width 15 height 6
click at [59, 375] on input "Rarely" at bounding box center [56, 377] width 5 height 5
radio input "true"
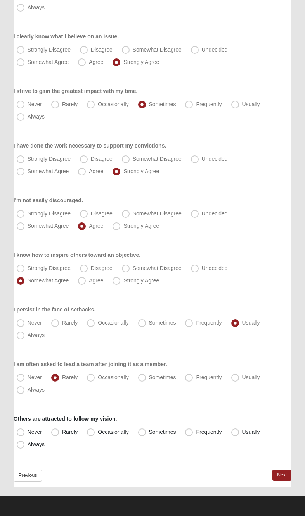
click at [95, 421] on label "Others are attracted to follow my vision." at bounding box center [65, 419] width 103 height 8
click at [100, 432] on span "Occasionally" at bounding box center [113, 432] width 31 height 6
click at [95, 432] on input "Occasionally" at bounding box center [92, 432] width 5 height 5
radio input "true"
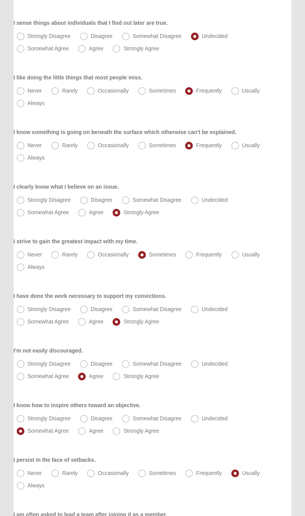
scroll to position [646, 0]
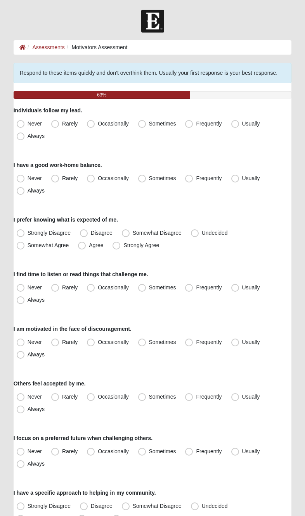
click at [147, 122] on label "Sometimes" at bounding box center [158, 124] width 46 height 12
click at [146, 122] on input "Sometimes" at bounding box center [143, 123] width 5 height 5
radio input "true"
click at [202, 174] on label "Frequently" at bounding box center [204, 178] width 44 height 12
click at [193, 176] on input "Frequently" at bounding box center [190, 178] width 5 height 5
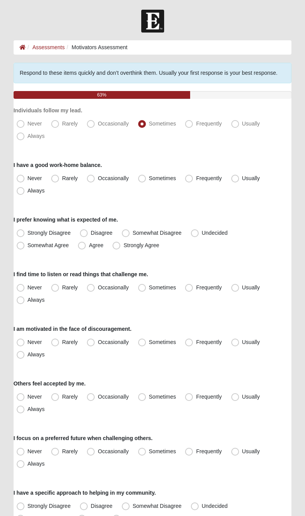
radio input "true"
click at [123, 247] on label "Strongly Agree" at bounding box center [136, 245] width 54 height 12
click at [121, 247] on input "Strongly Agree" at bounding box center [117, 245] width 5 height 5
radio input "true"
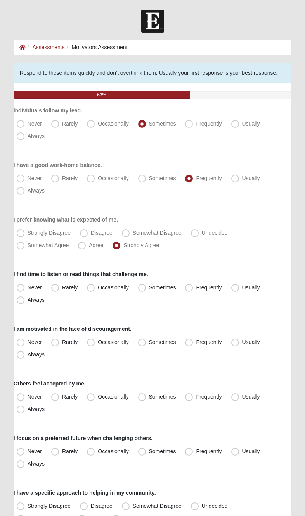
click at [241, 287] on label "Usually" at bounding box center [246, 288] width 36 height 12
click at [239, 287] on input "Usually" at bounding box center [236, 287] width 5 height 5
radio input "true"
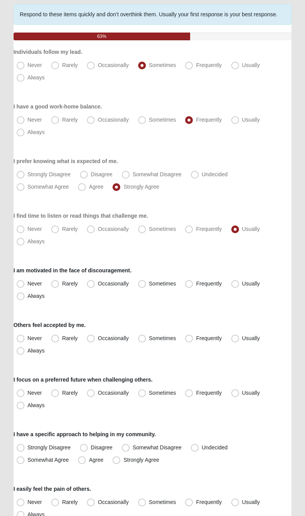
scroll to position [62, 0]
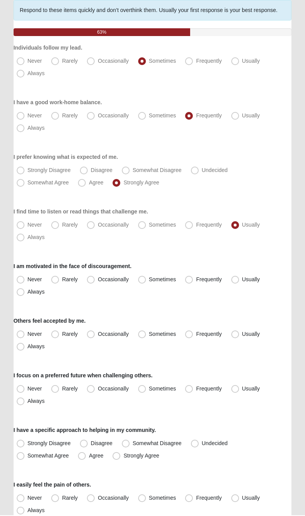
click at [198, 274] on label "Frequently" at bounding box center [204, 280] width 44 height 12
click at [193, 278] on input "Frequently" at bounding box center [190, 280] width 5 height 5
radio input "true"
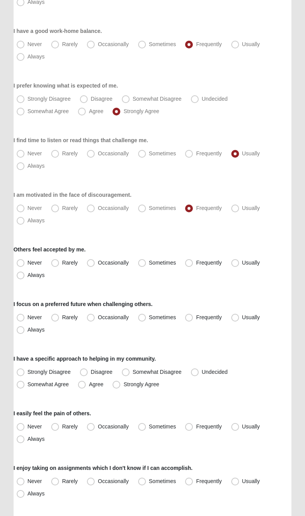
scroll to position [143, 0]
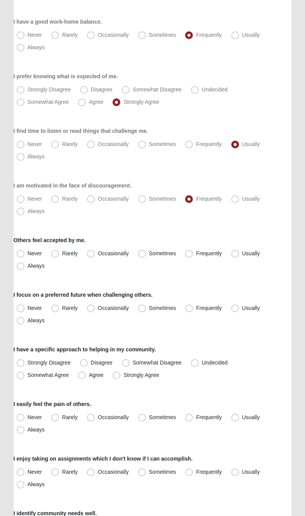
click at [245, 249] on label "Usually" at bounding box center [246, 254] width 36 height 12
click at [239, 251] on input "Usually" at bounding box center [236, 253] width 5 height 5
radio input "true"
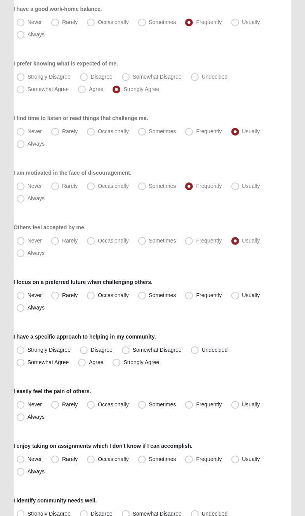
scroll to position [174, 0]
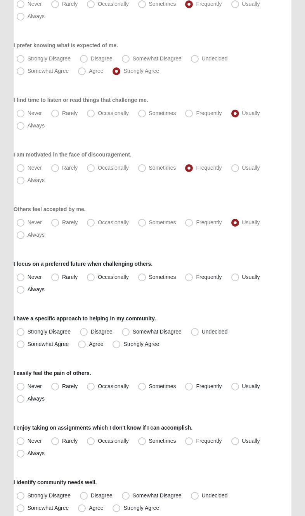
click at [151, 274] on span "Sometimes" at bounding box center [162, 277] width 27 height 6
click at [146, 275] on input "Sometimes" at bounding box center [143, 277] width 5 height 5
radio input "true"
click at [210, 273] on label "Frequently" at bounding box center [204, 277] width 44 height 12
click at [193, 275] on input "Frequently" at bounding box center [190, 277] width 5 height 5
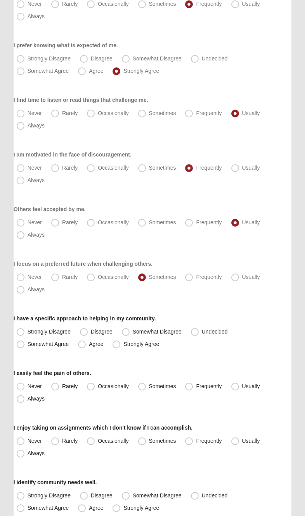
radio input "true"
click at [200, 327] on label "Undecided" at bounding box center [210, 332] width 45 height 12
click at [199, 329] on input "Undecided" at bounding box center [196, 331] width 5 height 5
radio input "true"
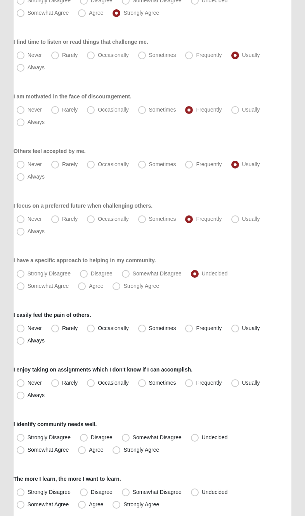
scroll to position [234, 0]
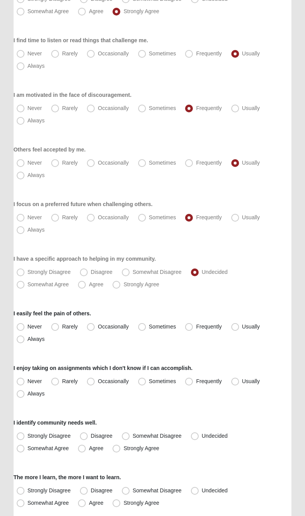
click at [243, 322] on label "Usually" at bounding box center [246, 327] width 36 height 12
click at [239, 324] on input "Usually" at bounding box center [236, 326] width 5 height 5
radio input "true"
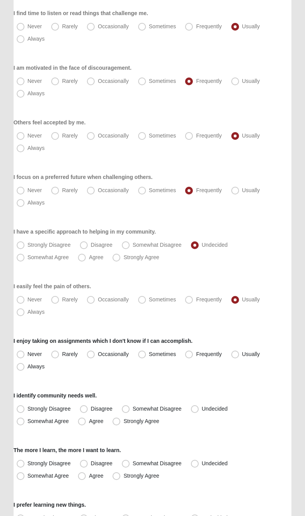
scroll to position [266, 0]
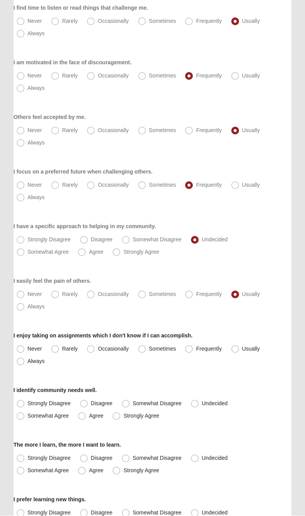
click at [100, 346] on span "Occasionally" at bounding box center [113, 349] width 31 height 6
click at [95, 347] on input "Occasionally" at bounding box center [92, 349] width 5 height 5
radio input "true"
click at [208, 401] on span "Undecided" at bounding box center [214, 404] width 26 height 6
click at [199, 401] on input "Undecided" at bounding box center [196, 403] width 5 height 5
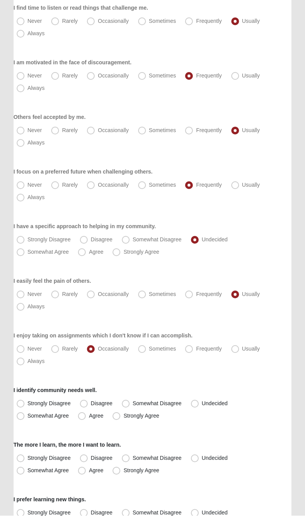
radio input "true"
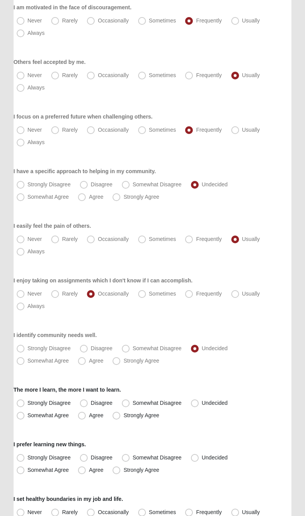
scroll to position [346, 0]
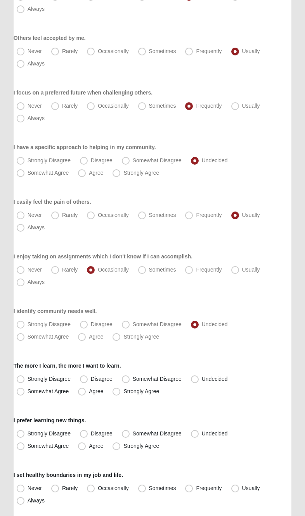
click at [33, 396] on label "Somewhat Agree" at bounding box center [44, 392] width 60 height 12
click at [25, 394] on input "Somewhat Agree" at bounding box center [22, 391] width 5 height 5
radio input "true"
click at [84, 396] on label "Agree" at bounding box center [91, 392] width 33 height 12
click at [84, 394] on input "Agree" at bounding box center [83, 391] width 5 height 5
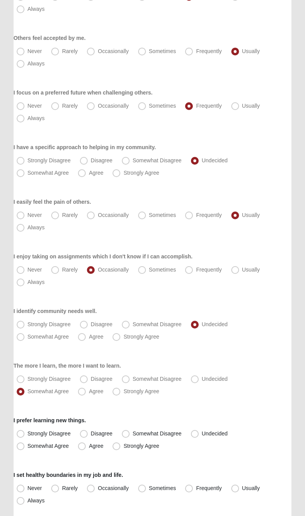
radio input "true"
click at [93, 440] on label "Disagree" at bounding box center [97, 434] width 40 height 12
click at [88, 436] on input "Disagree" at bounding box center [85, 433] width 5 height 5
radio input "true"
click at [93, 441] on label "Agree" at bounding box center [91, 446] width 33 height 12
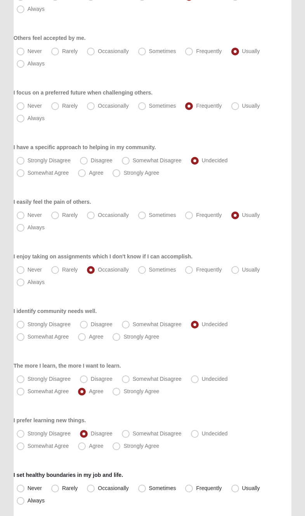
click at [86, 444] on input "Agree" at bounding box center [83, 446] width 5 height 5
radio input "true"
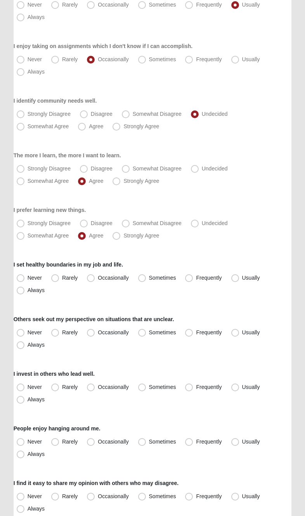
scroll to position [557, 0]
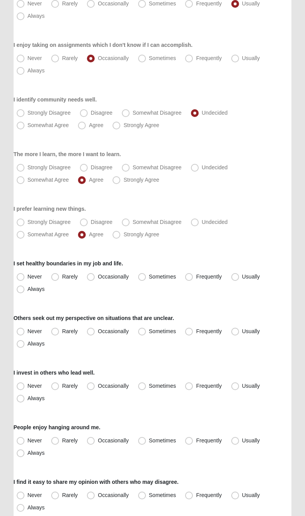
click at [240, 272] on label "Usually" at bounding box center [246, 277] width 36 height 12
click at [239, 274] on input "Usually" at bounding box center [236, 276] width 5 height 5
radio input "true"
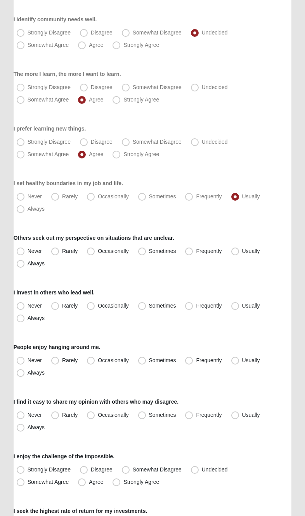
scroll to position [646, 0]
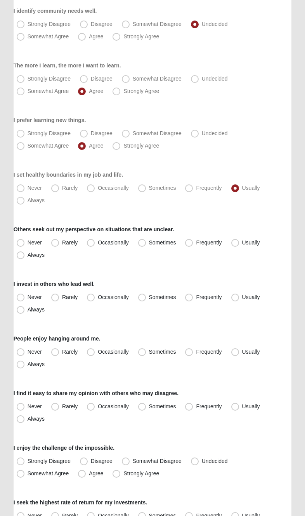
click at [100, 237] on label "Occasionally" at bounding box center [108, 243] width 49 height 12
click at [95, 240] on input "Occasionally" at bounding box center [92, 242] width 5 height 5
radio input "true"
click at [200, 298] on span "Frequently" at bounding box center [209, 297] width 26 height 6
click at [193, 298] on input "Frequently" at bounding box center [190, 297] width 5 height 5
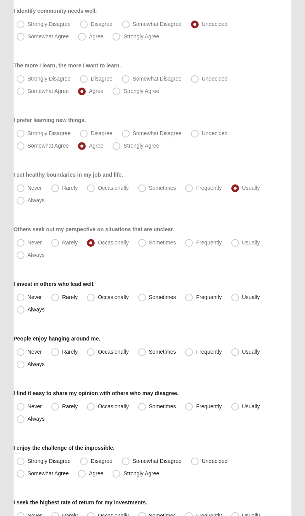
radio input "true"
click at [198, 354] on span "Frequently" at bounding box center [209, 352] width 26 height 6
click at [193, 354] on input "Frequently" at bounding box center [190, 352] width 5 height 5
radio input "true"
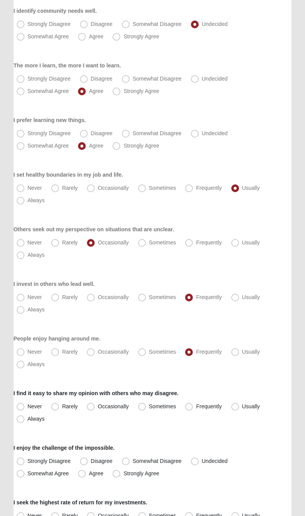
click at [202, 405] on span "Frequently" at bounding box center [209, 406] width 26 height 6
click at [193, 405] on input "Frequently" at bounding box center [190, 406] width 5 height 5
radio input "true"
click at [149, 408] on span "Sometimes" at bounding box center [162, 406] width 27 height 6
click at [146, 408] on input "Sometimes" at bounding box center [143, 406] width 5 height 5
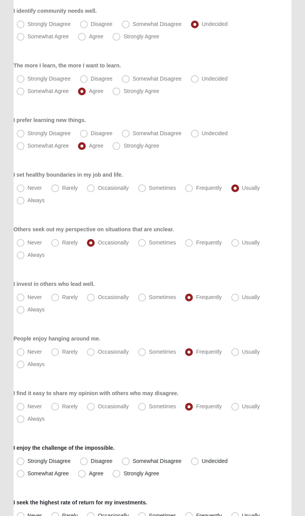
radio input "true"
click at [99, 456] on label "Disagree" at bounding box center [97, 461] width 40 height 12
click at [88, 459] on input "Disagree" at bounding box center [85, 461] width 5 height 5
radio input "true"
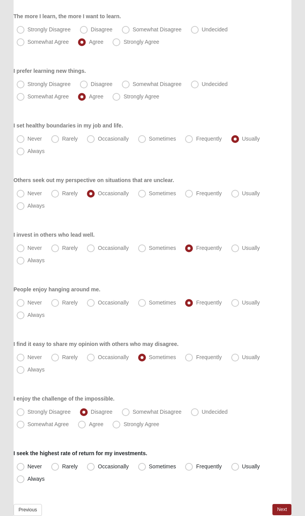
scroll to position [730, 0]
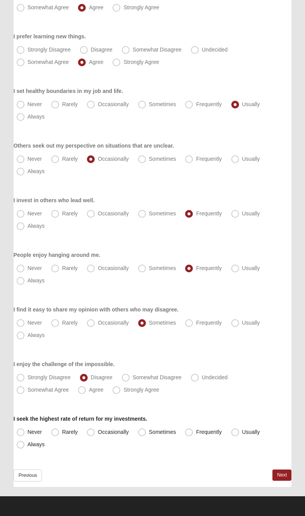
click at [136, 372] on label "Somewhat Disagree" at bounding box center [152, 378] width 67 height 12
click at [130, 375] on input "Somewhat Disagree" at bounding box center [127, 377] width 5 height 5
radio input "true"
click at [150, 429] on span "Sometimes" at bounding box center [162, 432] width 27 height 6
click at [146, 430] on input "Sometimes" at bounding box center [143, 432] width 5 height 5
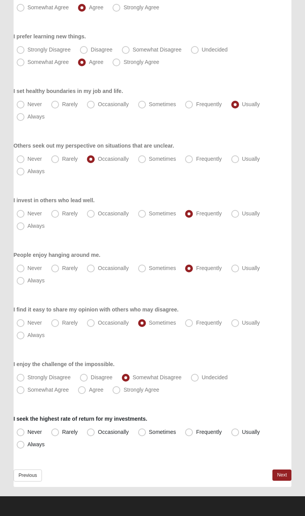
radio input "true"
click at [282, 472] on link "Next" at bounding box center [281, 475] width 19 height 11
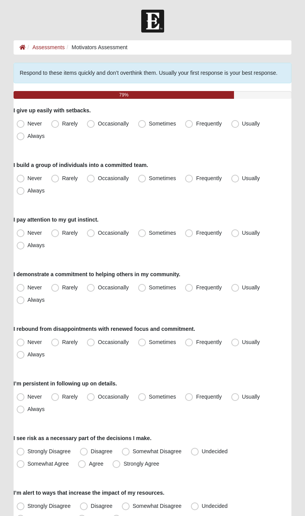
click at [95, 124] on label "Occasionally" at bounding box center [108, 124] width 49 height 12
click at [95, 124] on input "Occasionally" at bounding box center [92, 123] width 5 height 5
radio input "true"
click at [66, 174] on label "Rarely" at bounding box center [65, 178] width 34 height 12
click at [59, 176] on input "Rarely" at bounding box center [56, 178] width 5 height 5
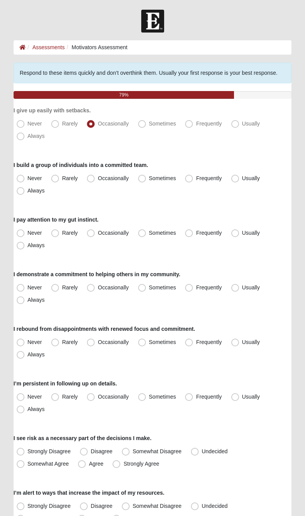
radio input "true"
click at [148, 227] on label "Sometimes" at bounding box center [158, 233] width 46 height 12
click at [146, 231] on input "Sometimes" at bounding box center [143, 233] width 5 height 5
radio input "true"
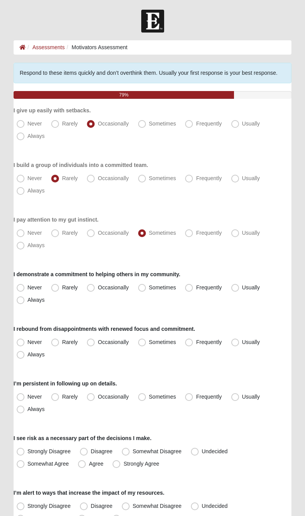
click at [199, 283] on label "Frequently" at bounding box center [204, 288] width 44 height 12
click at [193, 285] on input "Frequently" at bounding box center [190, 287] width 5 height 5
radio input "true"
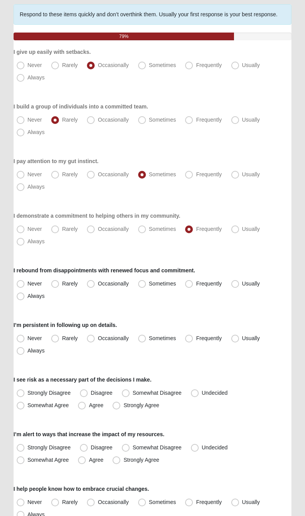
scroll to position [60, 0]
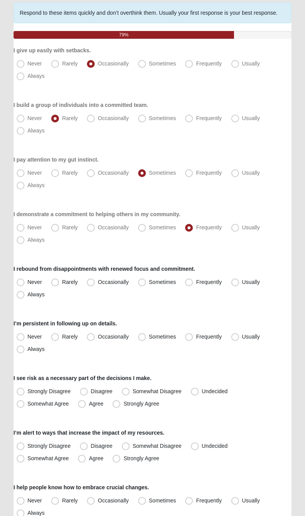
click at [151, 278] on label "Sometimes" at bounding box center [158, 282] width 46 height 12
click at [146, 280] on input "Sometimes" at bounding box center [143, 282] width 5 height 5
radio input "true"
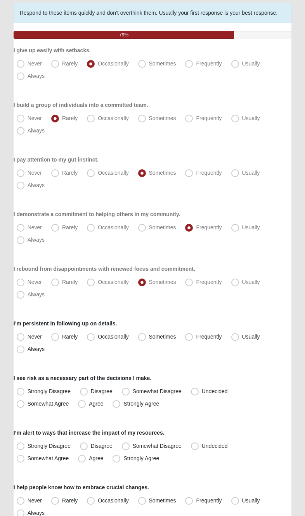
click at [194, 332] on label "Frequently" at bounding box center [204, 337] width 44 height 12
click at [193, 334] on input "Frequently" at bounding box center [190, 336] width 5 height 5
radio input "true"
click at [196, 387] on label "Undecided" at bounding box center [210, 392] width 45 height 12
click at [196, 389] on input "Undecided" at bounding box center [196, 391] width 5 height 5
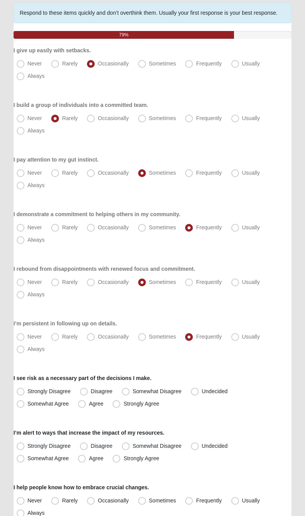
radio input "true"
click at [201, 441] on label "Undecided" at bounding box center [210, 446] width 45 height 12
click at [199, 444] on input "Undecided" at bounding box center [196, 446] width 5 height 5
radio input "true"
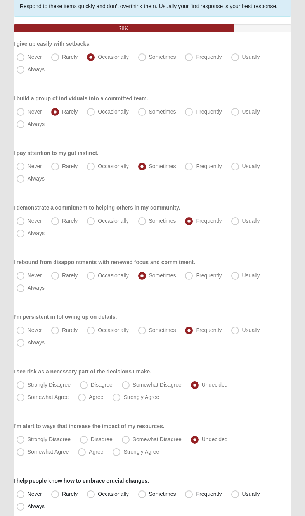
scroll to position [83, 0]
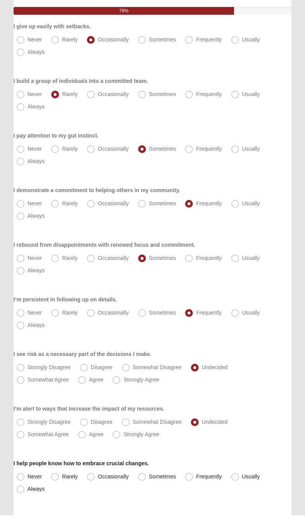
click at [150, 466] on div "I help people know how to embrace crucial changes. Never Rarely Occasionally So…" at bounding box center [153, 478] width 278 height 36
click at [152, 467] on div "I help people know how to embrace crucial changes. Never Rarely Occasionally So…" at bounding box center [153, 478] width 278 height 36
click at [153, 473] on label "Sometimes" at bounding box center [158, 478] width 46 height 12
click at [146, 475] on input "Sometimes" at bounding box center [143, 477] width 5 height 5
radio input "true"
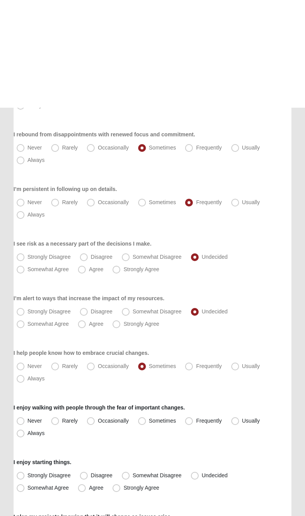
scroll to position [303, 0]
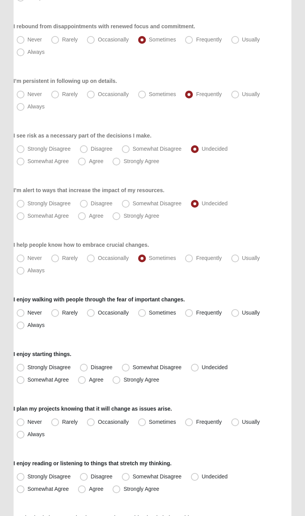
click at [205, 310] on span "Frequently" at bounding box center [209, 313] width 26 height 6
click at [193, 310] on input "Frequently" at bounding box center [190, 312] width 5 height 5
radio input "true"
click at [137, 362] on label "Somewhat Disagree" at bounding box center [152, 368] width 67 height 12
click at [130, 365] on input "Somewhat Disagree" at bounding box center [127, 367] width 5 height 5
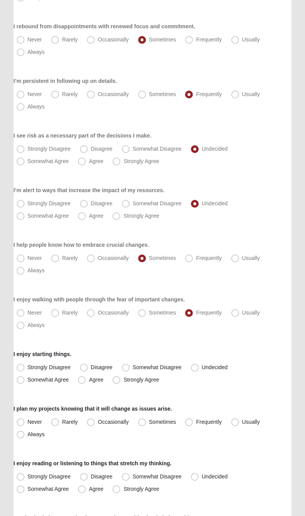
radio input "true"
click at [60, 420] on label "Rarely" at bounding box center [65, 422] width 34 height 12
click at [59, 420] on input "Rarely" at bounding box center [56, 422] width 5 height 5
radio input "true"
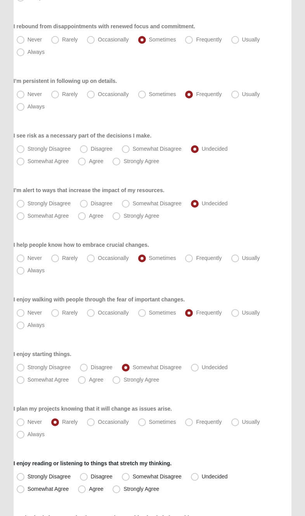
click at [99, 418] on label "Occasionally" at bounding box center [108, 422] width 49 height 12
click at [95, 420] on input "Occasionally" at bounding box center [92, 422] width 5 height 5
radio input "true"
click at [88, 485] on label "Agree" at bounding box center [91, 489] width 33 height 12
click at [86, 487] on input "Agree" at bounding box center [83, 489] width 5 height 5
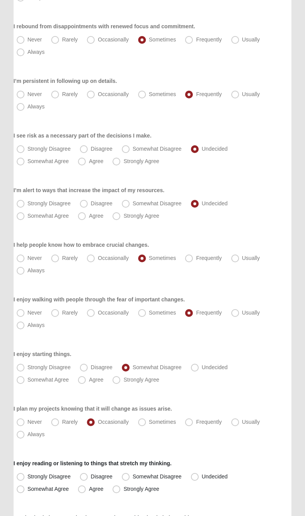
radio input "true"
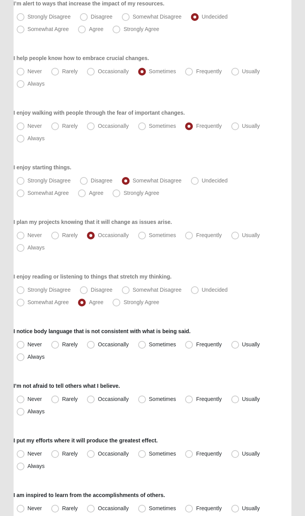
scroll to position [491, 0]
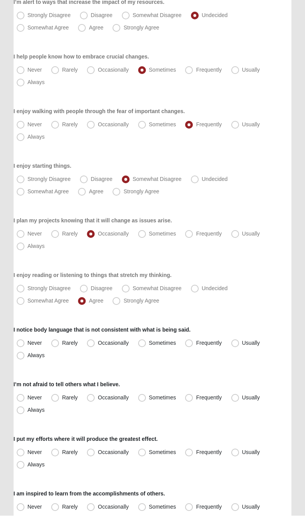
click at [195, 338] on label "Frequently" at bounding box center [204, 344] width 44 height 12
click at [193, 341] on input "Frequently" at bounding box center [190, 343] width 5 height 5
radio input "true"
click at [244, 388] on div "I’m not afraid to tell others what I believe. Never Rarely Occasionally Sometim…" at bounding box center [153, 399] width 278 height 36
click at [243, 392] on label "Usually" at bounding box center [246, 398] width 36 height 12
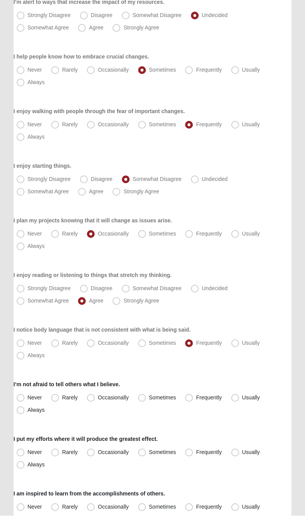
click at [239, 396] on input "Usually" at bounding box center [236, 398] width 5 height 5
radio input "true"
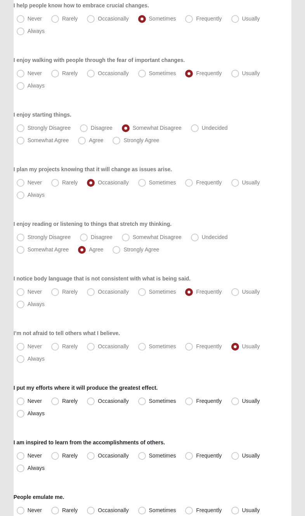
scroll to position [544, 0]
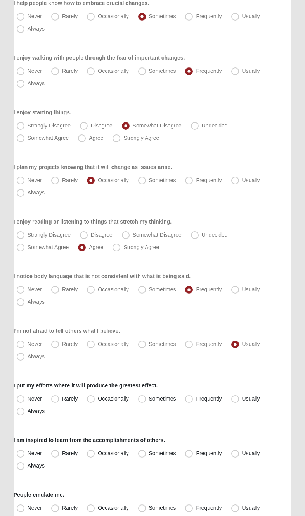
click at [198, 394] on label "Frequently" at bounding box center [204, 399] width 44 height 12
click at [193, 396] on input "Frequently" at bounding box center [190, 398] width 5 height 5
radio input "true"
click at [245, 449] on label "Usually" at bounding box center [246, 454] width 36 height 12
click at [239, 451] on input "Usually" at bounding box center [236, 453] width 5 height 5
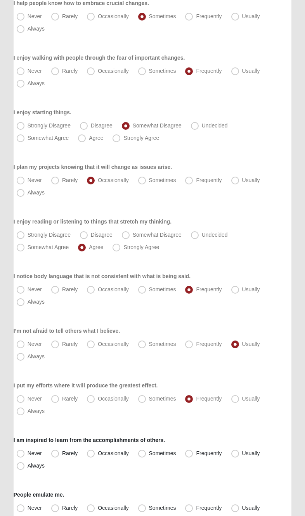
radio input "true"
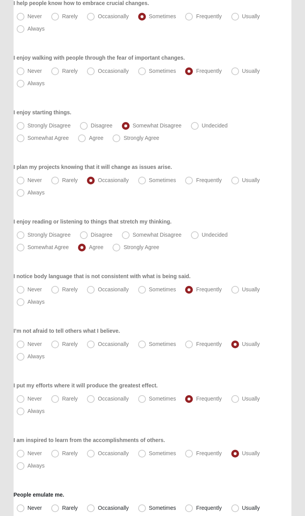
click at [28, 465] on span "Always" at bounding box center [36, 466] width 17 height 6
click at [25, 465] on input "Always" at bounding box center [22, 465] width 5 height 5
radio input "true"
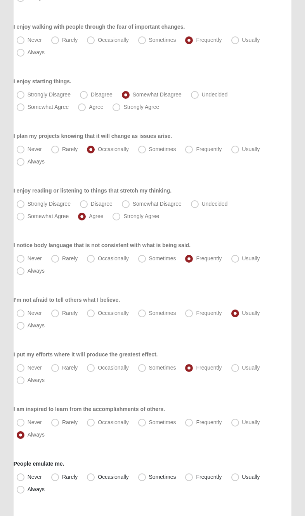
scroll to position [576, 0]
click at [100, 472] on label "Occasionally" at bounding box center [108, 476] width 49 height 12
click at [95, 474] on input "Occasionally" at bounding box center [92, 476] width 5 height 5
radio input "true"
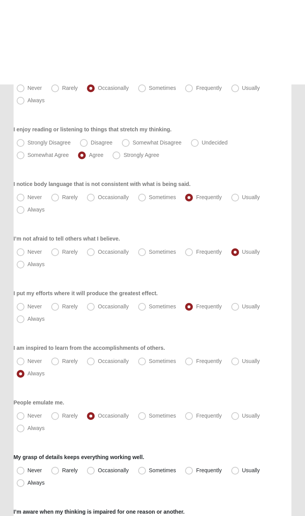
scroll to position [722, 0]
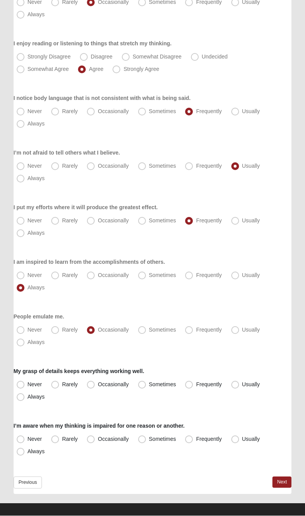
click at [150, 379] on label "Sometimes" at bounding box center [158, 385] width 46 height 12
click at [146, 382] on input "Sometimes" at bounding box center [143, 384] width 5 height 5
radio input "true"
click at [198, 427] on div "I’m aware when my thinking is impaired for one reason or another. Never Rarely …" at bounding box center [153, 440] width 278 height 36
click at [200, 435] on label "Frequently" at bounding box center [204, 440] width 44 height 12
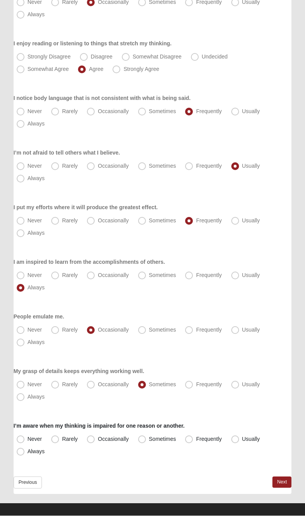
click at [193, 437] on input "Frequently" at bounding box center [190, 439] width 5 height 5
radio input "true"
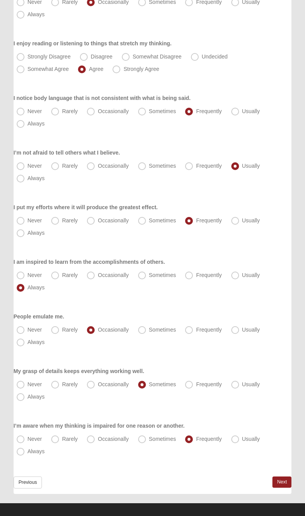
click at [287, 479] on link "Next" at bounding box center [281, 482] width 19 height 11
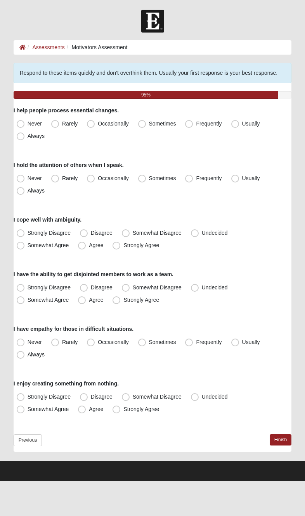
click at [148, 120] on label "Sometimes" at bounding box center [158, 124] width 46 height 12
click at [146, 121] on input "Sometimes" at bounding box center [143, 123] width 5 height 5
radio input "true"
click at [193, 174] on label "Frequently" at bounding box center [204, 178] width 44 height 12
click at [193, 176] on input "Frequently" at bounding box center [190, 178] width 5 height 5
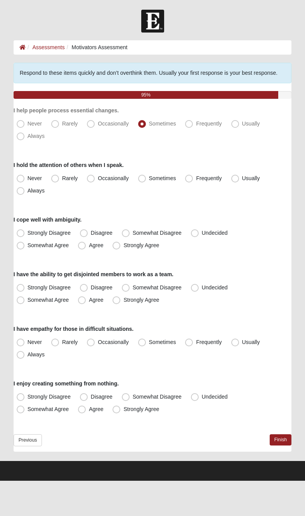
radio input "true"
click at [133, 220] on div "I cope well with ambiguity. Strongly Disagree Disagree Somewhat Disagree Undeci…" at bounding box center [153, 234] width 278 height 36
click at [138, 230] on span "Somewhat Disagree" at bounding box center [157, 233] width 49 height 6
click at [130, 231] on input "Somewhat Disagree" at bounding box center [127, 233] width 5 height 5
radio input "true"
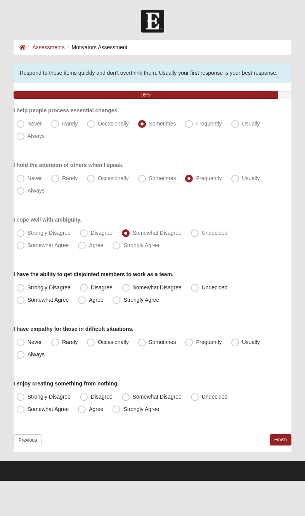
click at [91, 284] on span "Disagree" at bounding box center [102, 287] width 22 height 6
click at [88, 285] on input "Disagree" at bounding box center [85, 287] width 5 height 5
radio input "true"
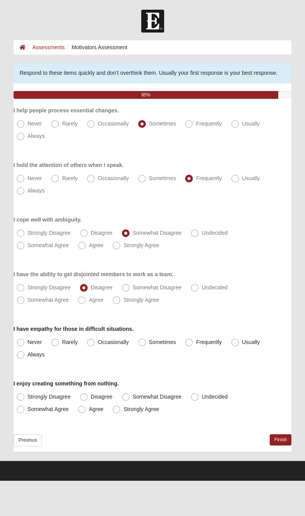
click at [200, 338] on label "Frequently" at bounding box center [204, 342] width 44 height 12
click at [193, 340] on input "Frequently" at bounding box center [190, 342] width 5 height 5
radio input "true"
click at [32, 406] on span "Somewhat Agree" at bounding box center [48, 409] width 41 height 6
click at [25, 407] on input "Somewhat Agree" at bounding box center [22, 409] width 5 height 5
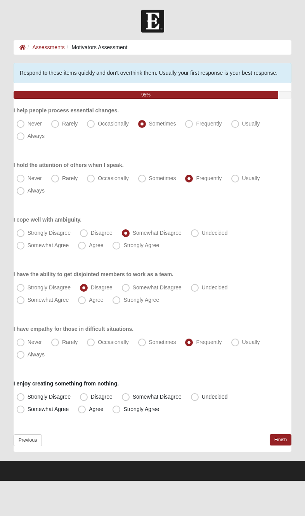
radio input "true"
click at [210, 392] on label "Undecided" at bounding box center [210, 397] width 45 height 12
click at [199, 394] on input "Undecided" at bounding box center [196, 396] width 5 height 5
radio input "true"
click at [31, 404] on label "Somewhat Agree" at bounding box center [44, 409] width 60 height 12
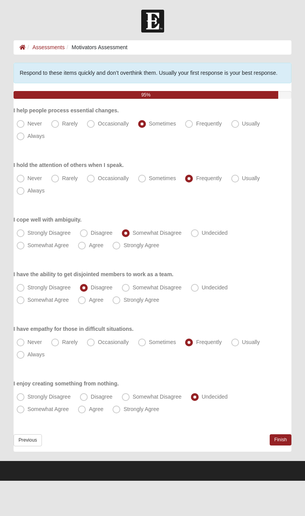
click at [25, 407] on input "Somewhat Agree" at bounding box center [22, 409] width 5 height 5
radio input "true"
click at [290, 432] on div "Respond to these items quickly and don’t overthink them. Usually your first res…" at bounding box center [153, 257] width 278 height 389
click at [291, 432] on div "Respond to these items quickly and don’t overthink them. Usually your first res…" at bounding box center [153, 257] width 278 height 389
click at [292, 431] on div "Motivators Assessment Respond to these items quickly and don’t overthink them. …" at bounding box center [152, 257] width 289 height 389
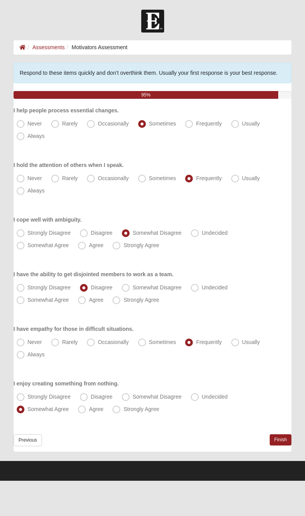
click at [286, 435] on link "Finish" at bounding box center [280, 439] width 22 height 11
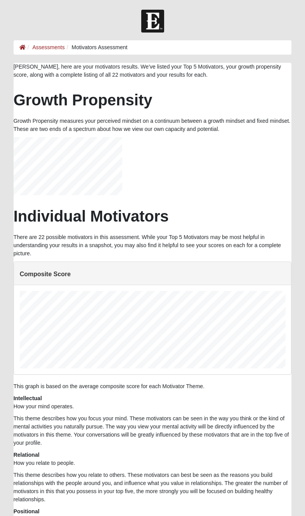
click at [53, 44] on link "Assessments" at bounding box center [48, 47] width 32 height 6
